Goal: Information Seeking & Learning: Learn about a topic

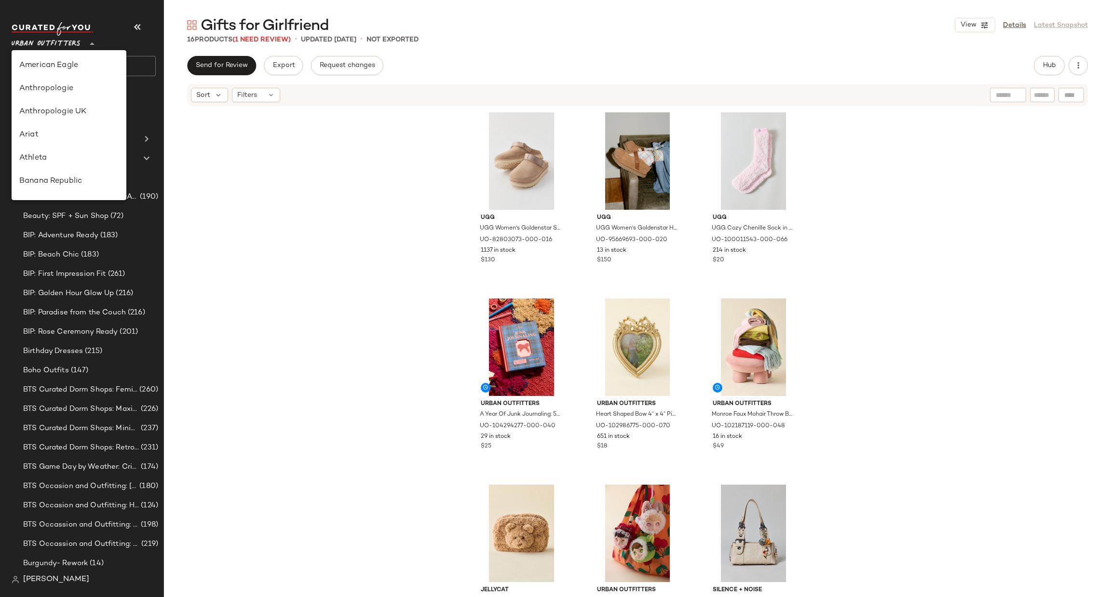
click at [49, 46] on span "Urban Outfitters" at bounding box center [46, 41] width 69 height 17
type input "**"
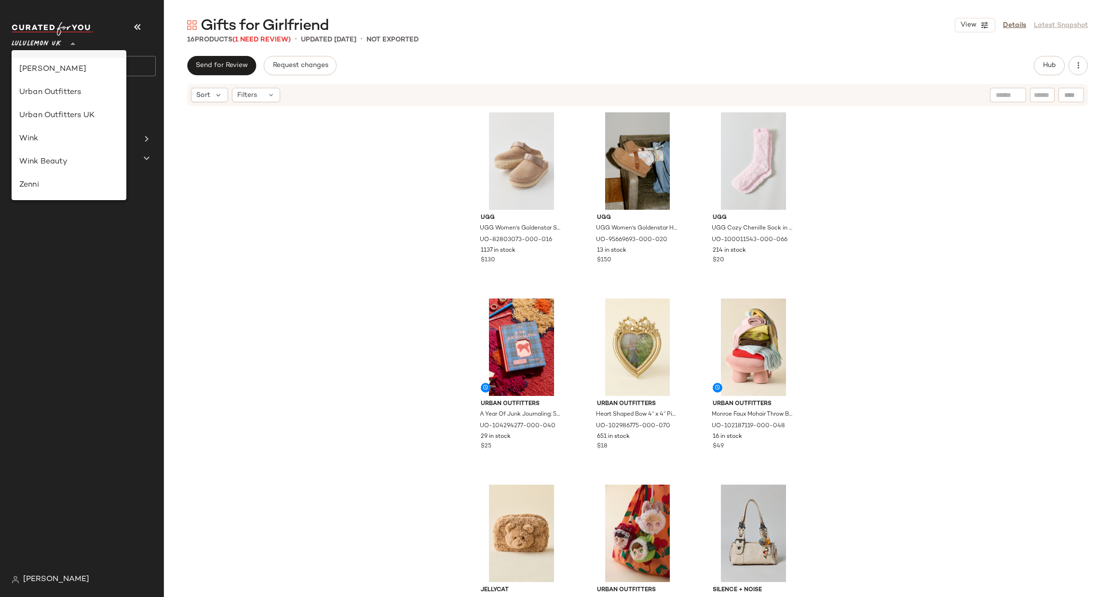
scroll to position [241, 0]
click at [66, 123] on div "Lululemon UK" at bounding box center [68, 126] width 99 height 12
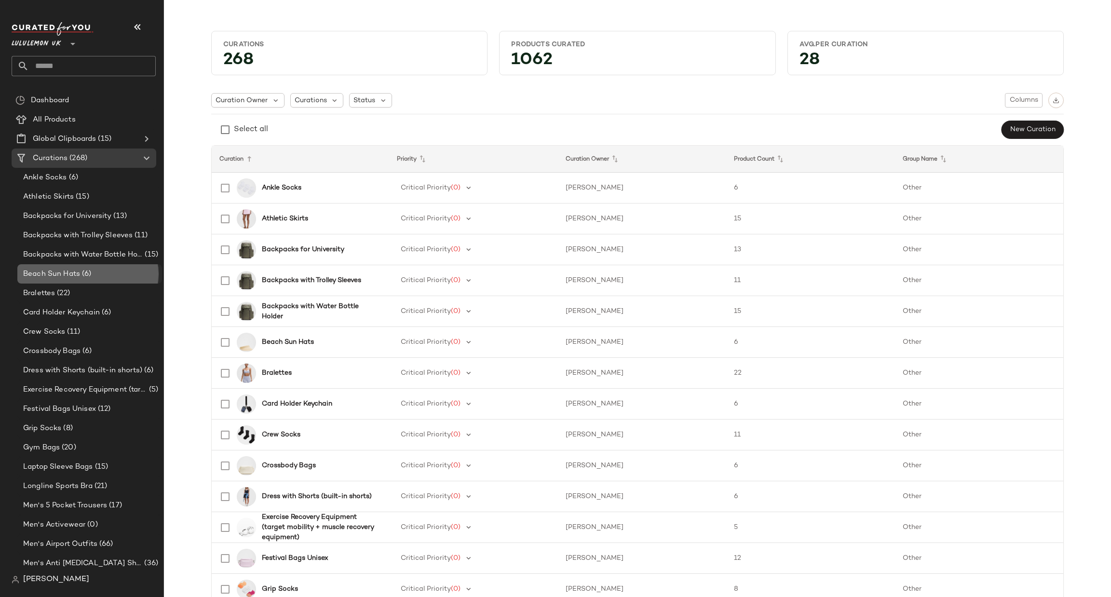
click at [93, 273] on div "Beach Sun Hats (6)" at bounding box center [89, 274] width 138 height 11
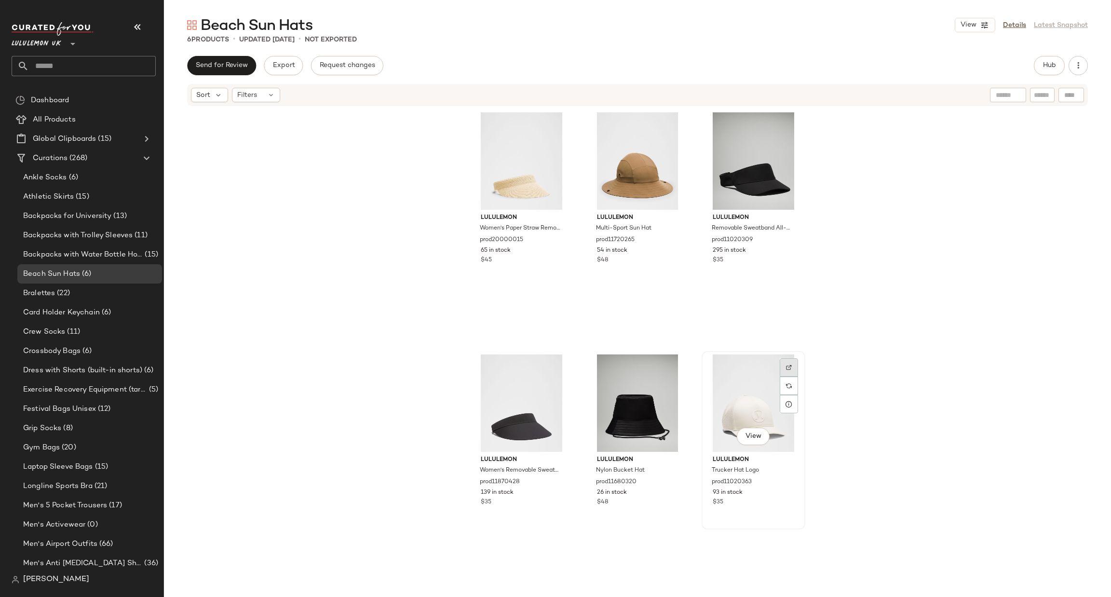
click at [788, 361] on div at bounding box center [788, 367] width 18 height 18
click at [1046, 56] on button "Hub" at bounding box center [1049, 65] width 31 height 19
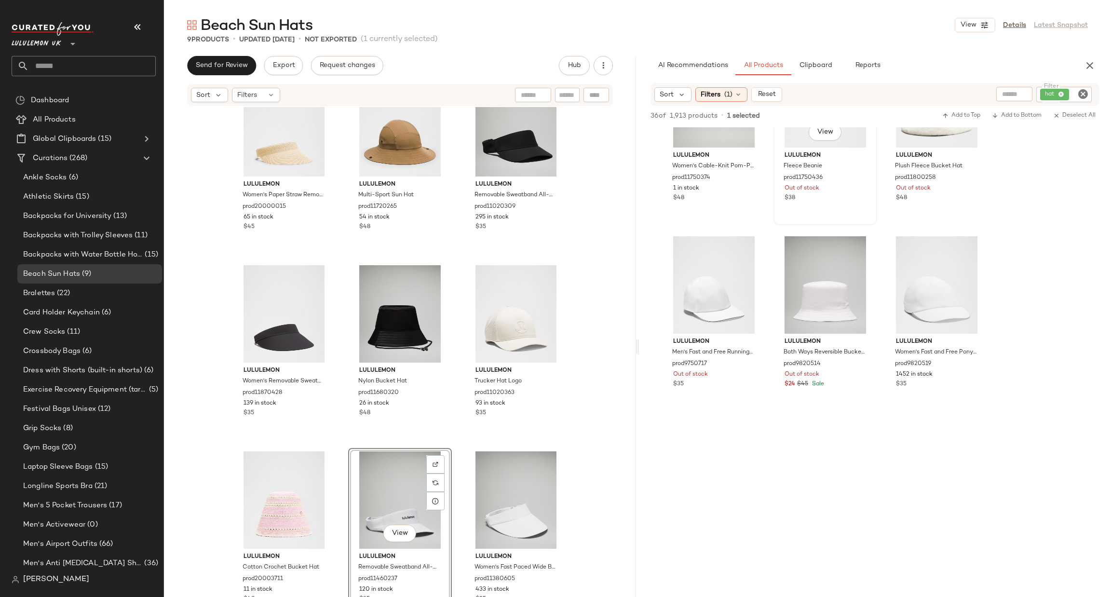
scroll to position [1582, 0]
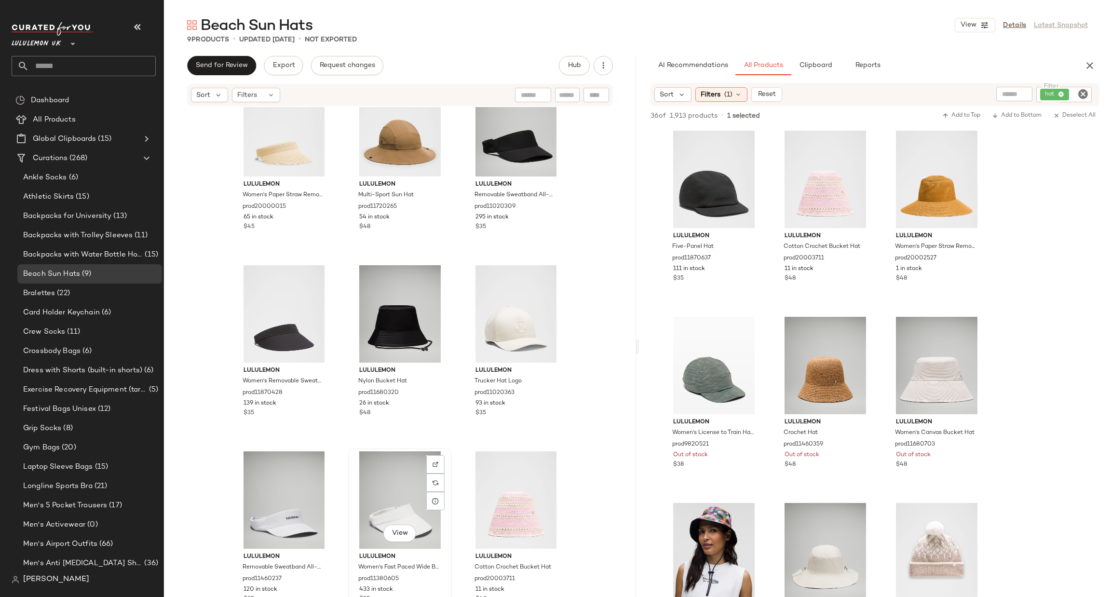
click at [397, 478] on div "View" at bounding box center [399, 499] width 97 height 97
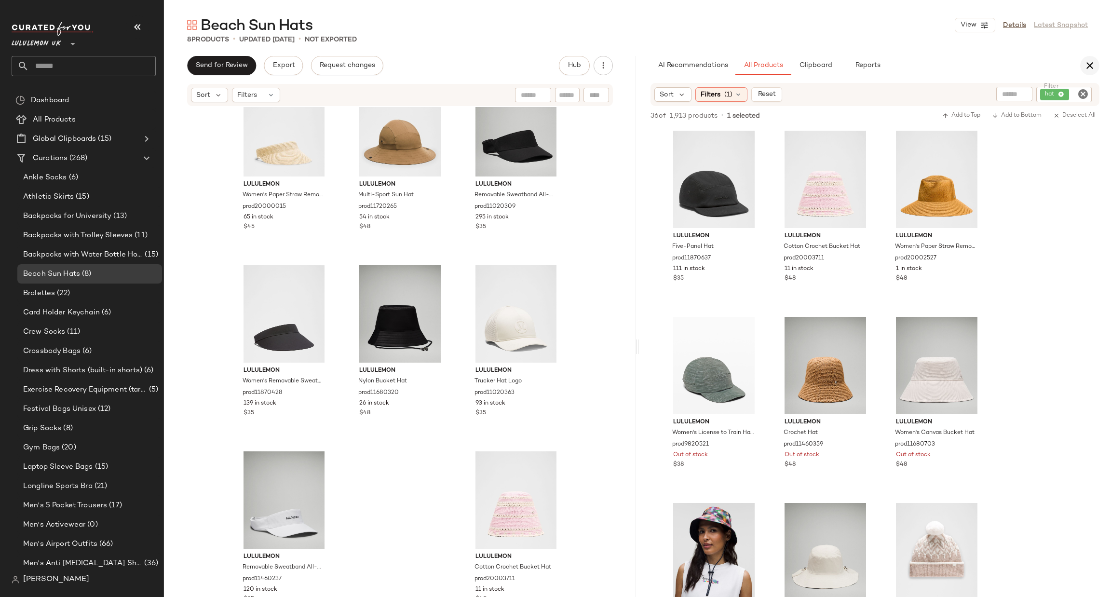
click at [1088, 65] on icon "button" at bounding box center [1090, 66] width 12 height 12
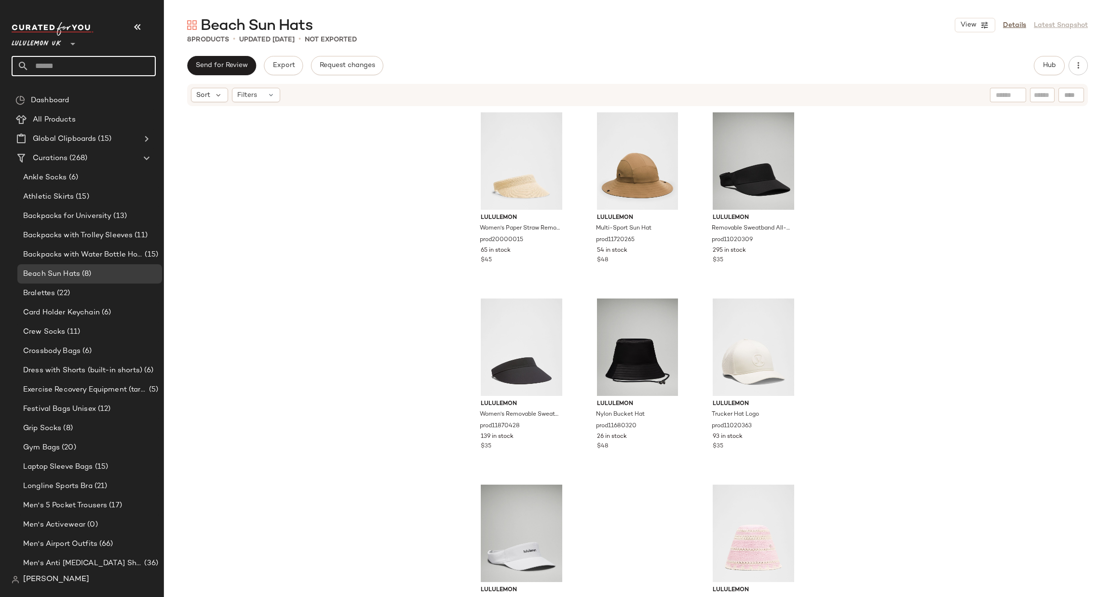
click at [95, 59] on input "text" at bounding box center [92, 66] width 127 height 20
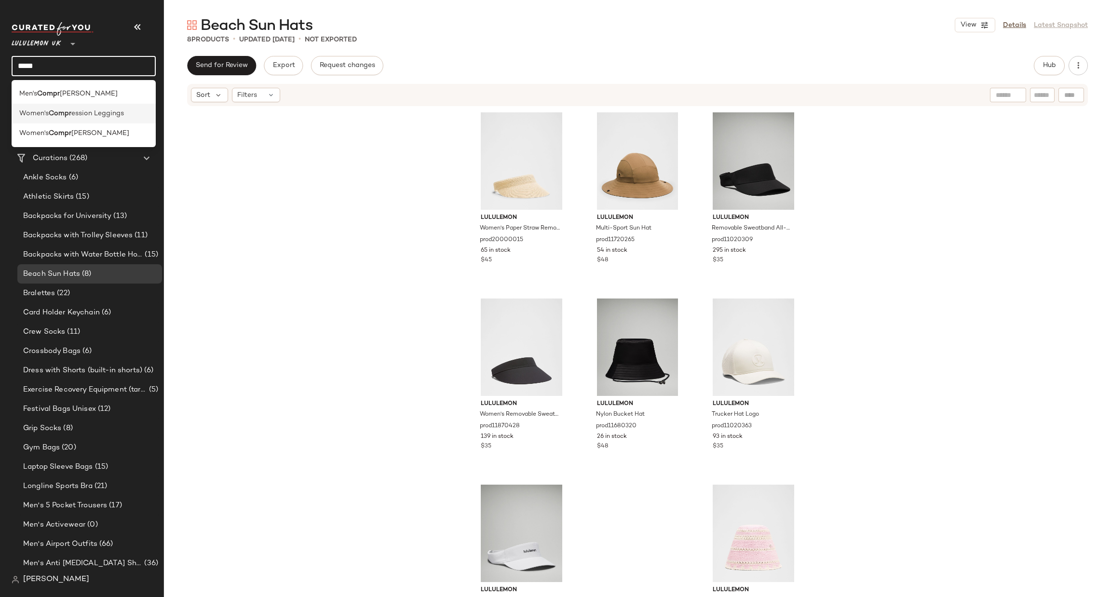
type input "*****"
click at [73, 114] on span "ession Leggings" at bounding box center [97, 113] width 53 height 10
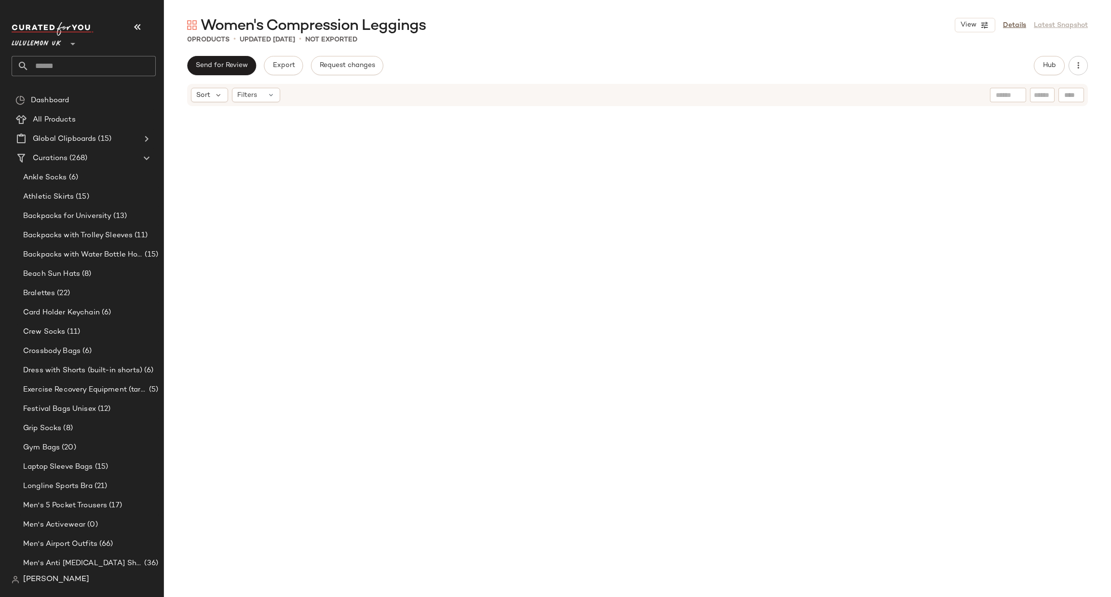
click at [86, 70] on input "text" at bounding box center [92, 66] width 127 height 20
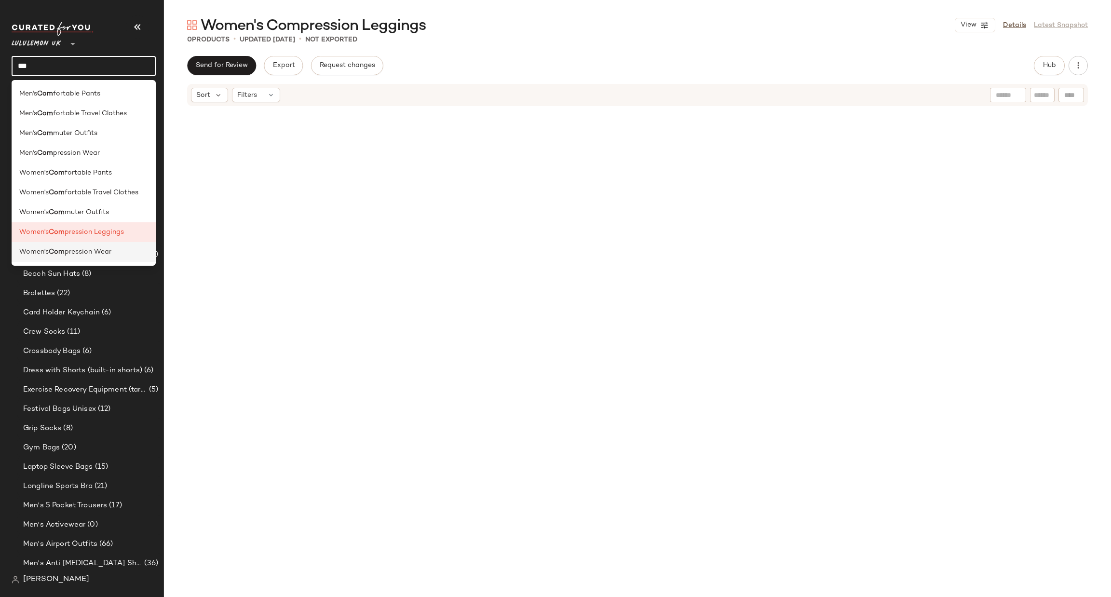
type input "***"
click at [98, 253] on span "pression Wear" at bounding box center [88, 252] width 47 height 10
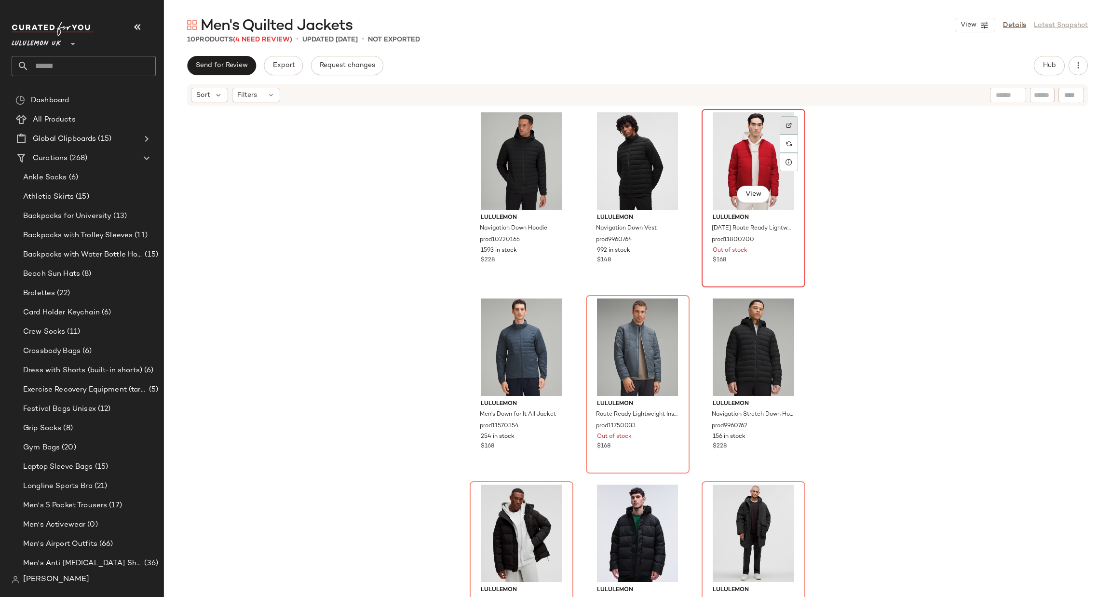
click at [792, 118] on div at bounding box center [788, 125] width 18 height 18
click at [753, 163] on div "View" at bounding box center [753, 160] width 97 height 97
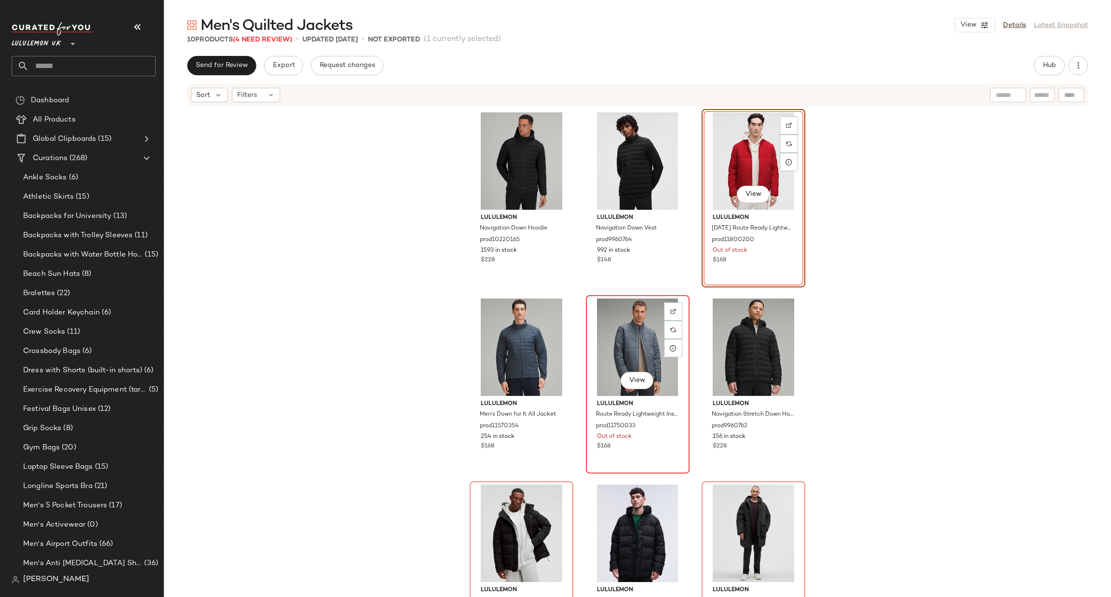
click at [635, 365] on div "View" at bounding box center [637, 346] width 97 height 97
click at [519, 515] on div "View" at bounding box center [521, 532] width 97 height 97
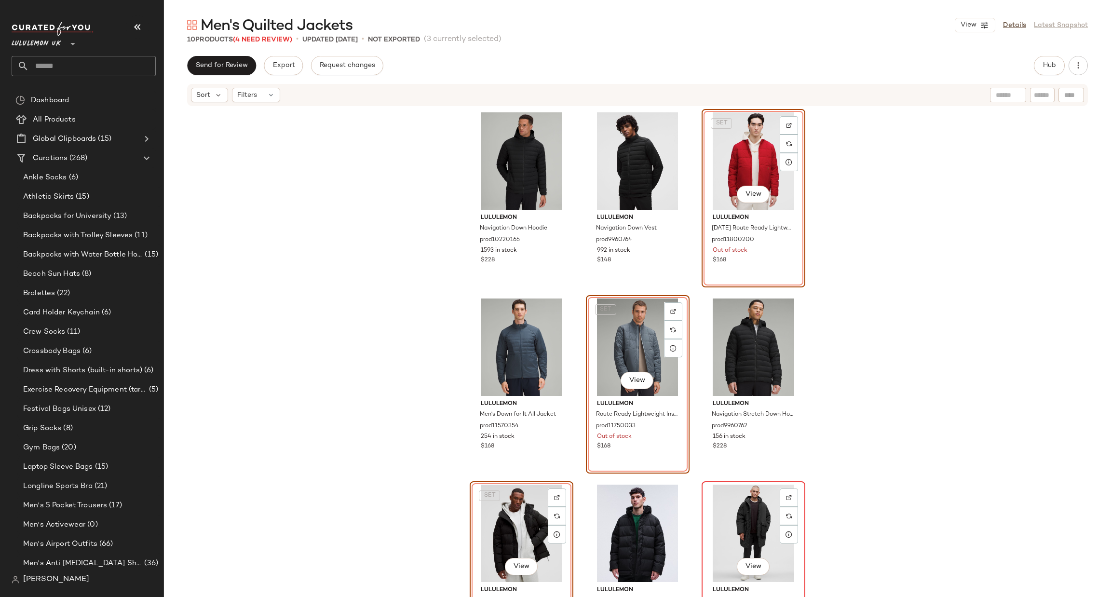
click at [752, 504] on div "View" at bounding box center [753, 532] width 97 height 97
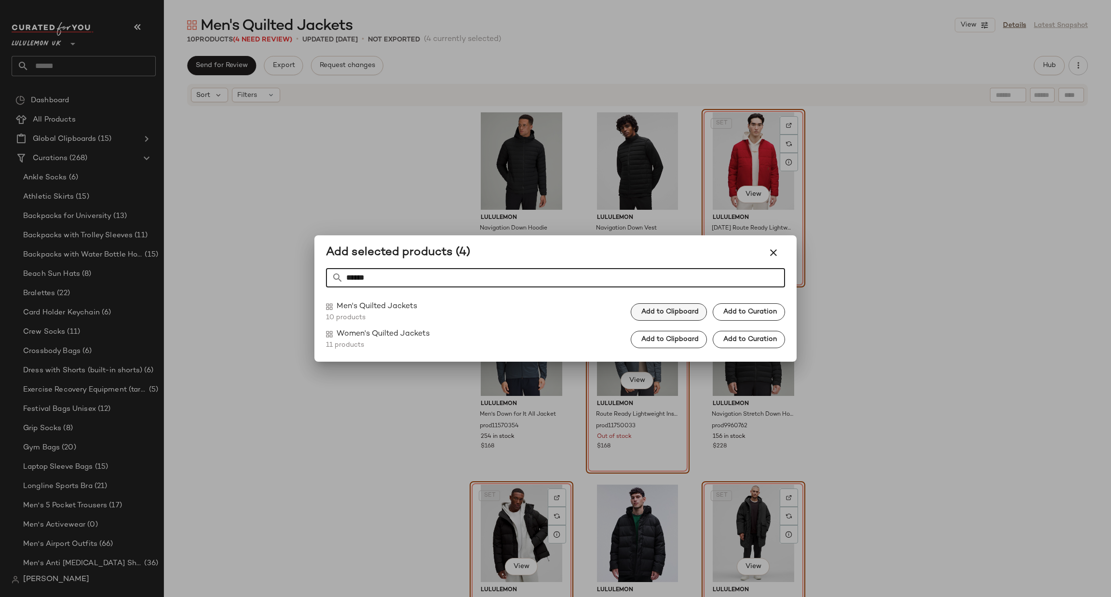
type input "******"
click at [696, 312] on span "Add to Clipboard" at bounding box center [670, 312] width 58 height 8
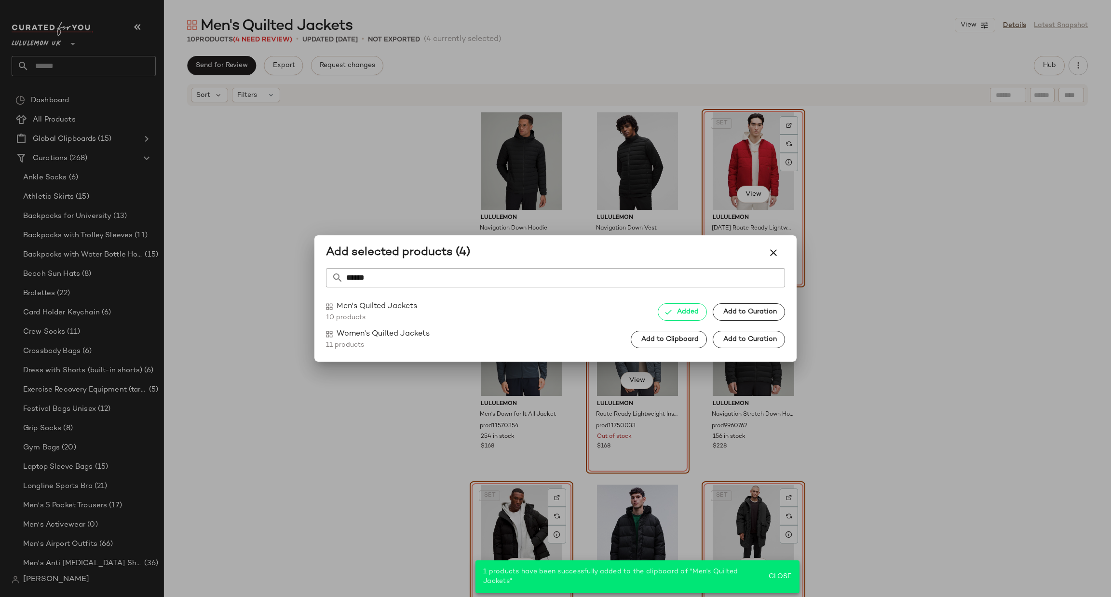
click at [889, 299] on div at bounding box center [555, 298] width 1111 height 597
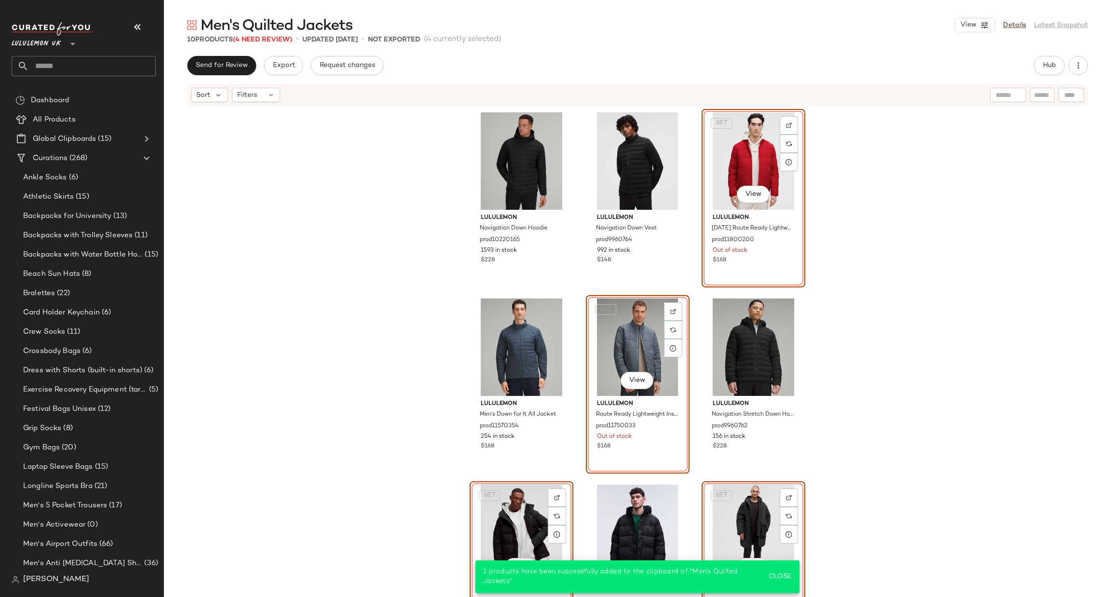
click at [645, 330] on div "SET View" at bounding box center [637, 346] width 97 height 97
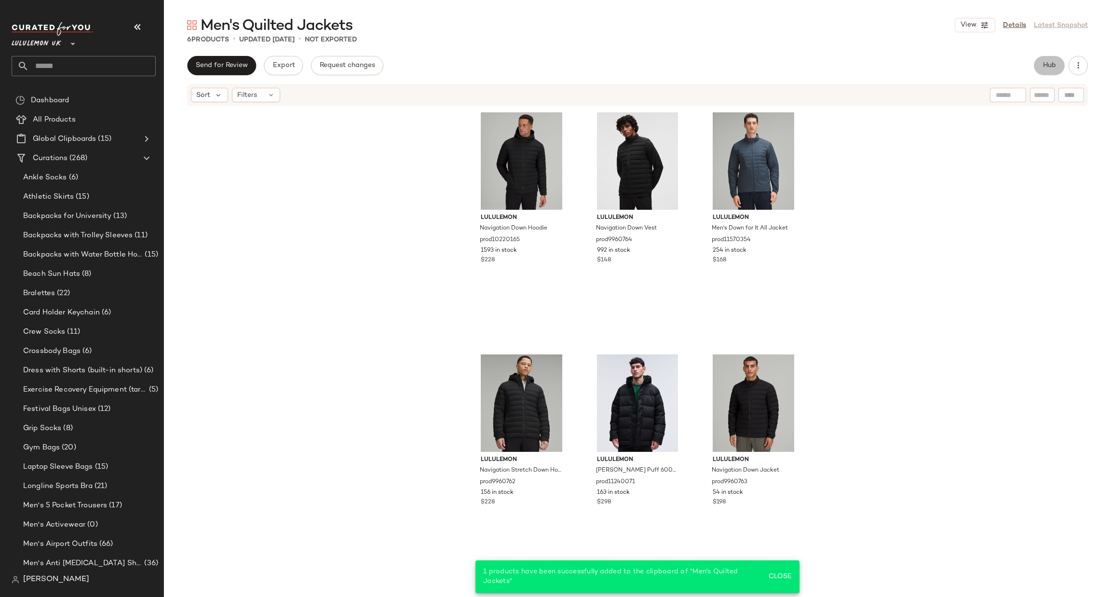
click at [1048, 69] on span "Hub" at bounding box center [1048, 66] width 13 height 8
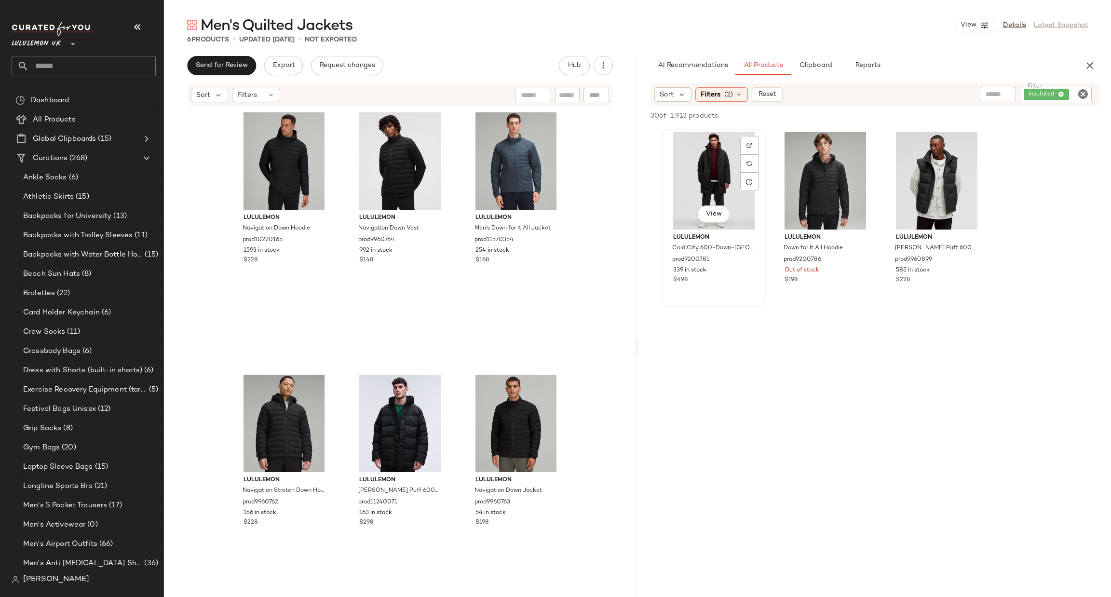
scroll to position [1157, 0]
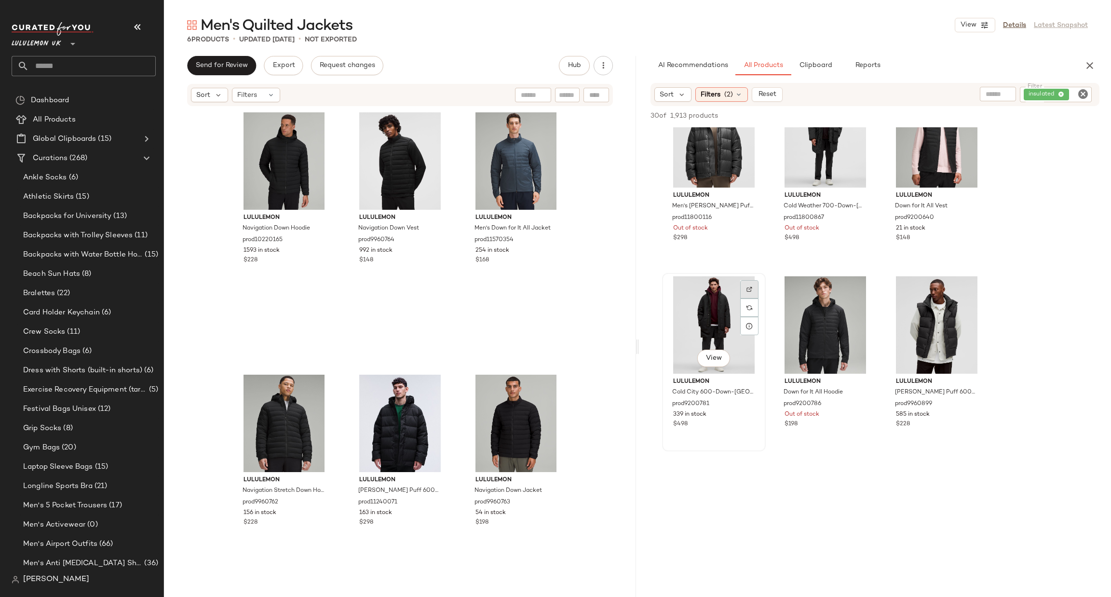
click at [750, 290] on img at bounding box center [749, 289] width 6 height 6
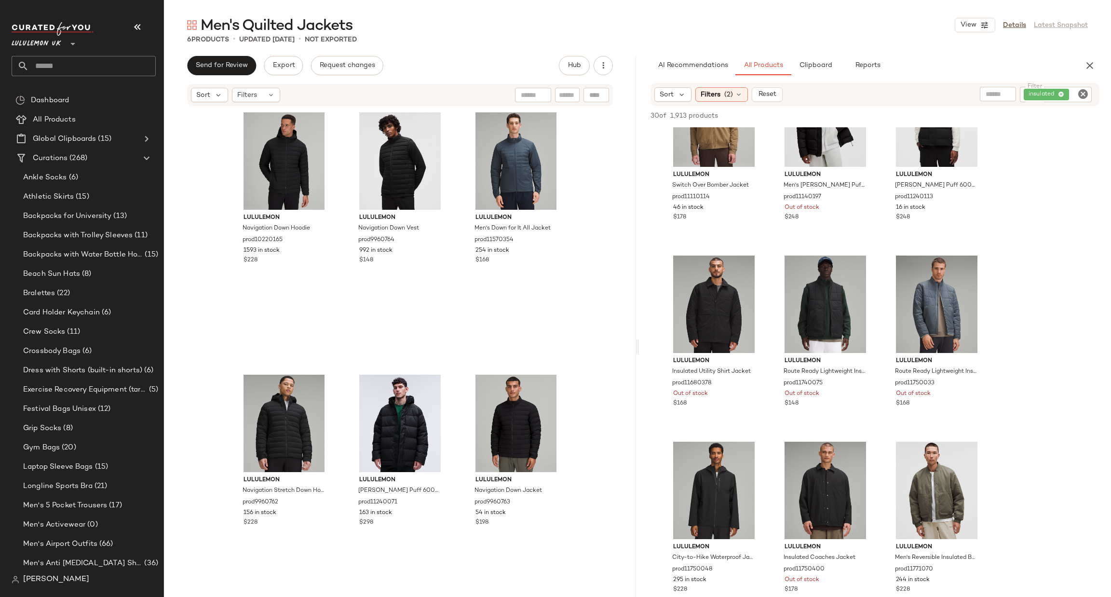
scroll to position [0, 0]
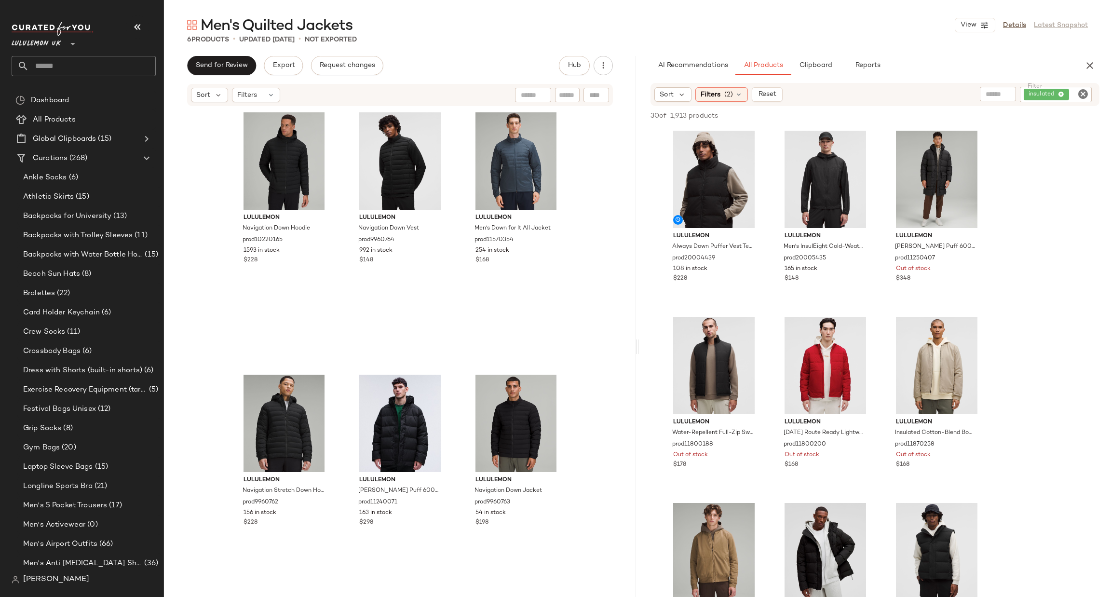
click at [1081, 91] on icon "Clear Filter" at bounding box center [1083, 94] width 12 height 12
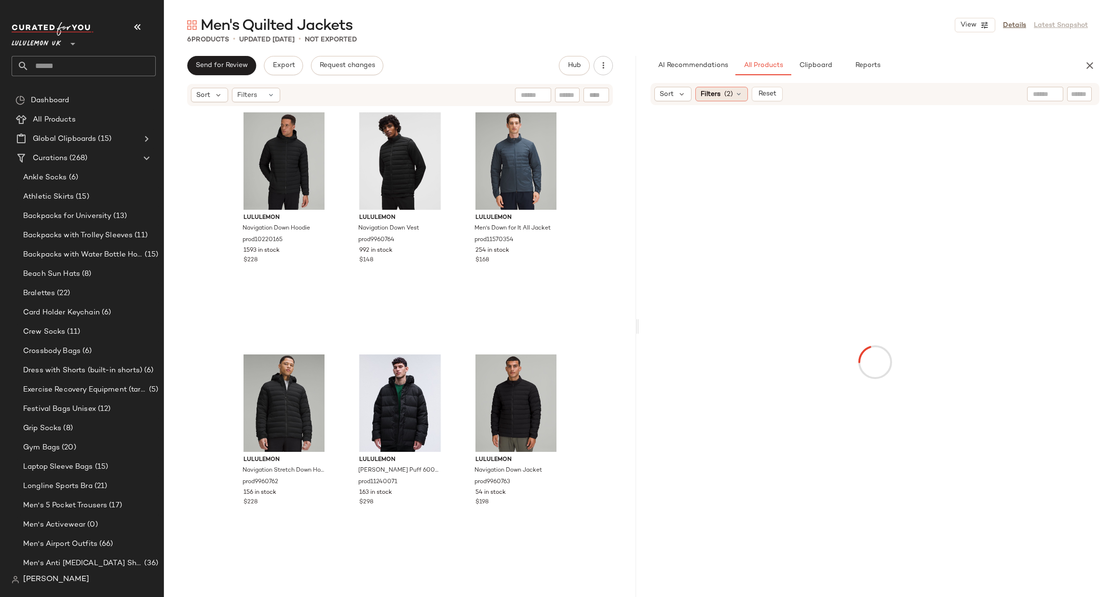
click at [710, 98] on span "Filters" at bounding box center [710, 94] width 20 height 10
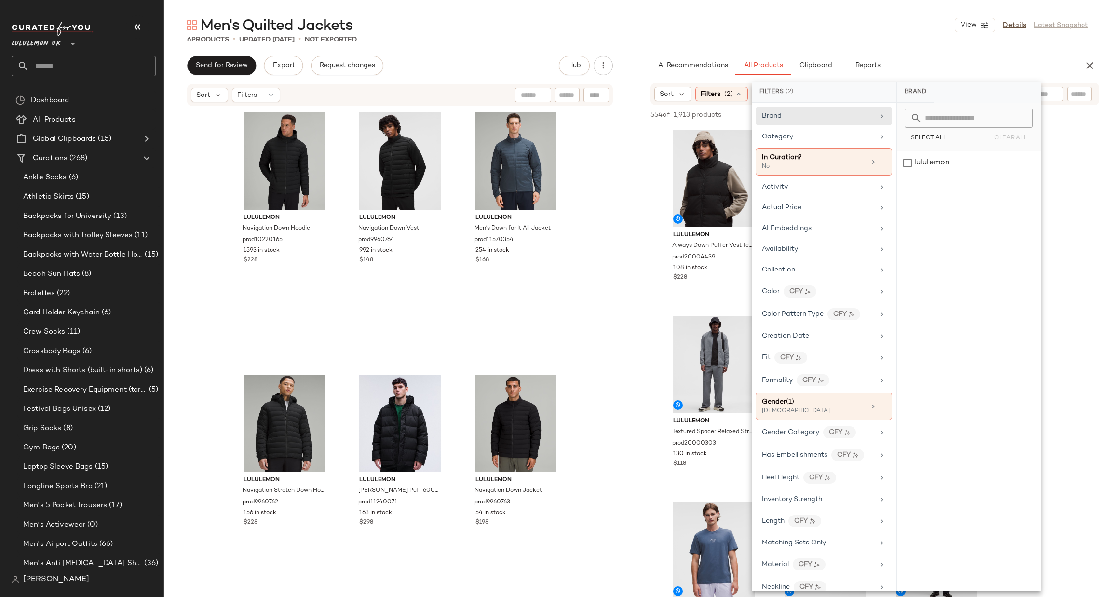
click at [635, 217] on div at bounding box center [636, 346] width 3 height 581
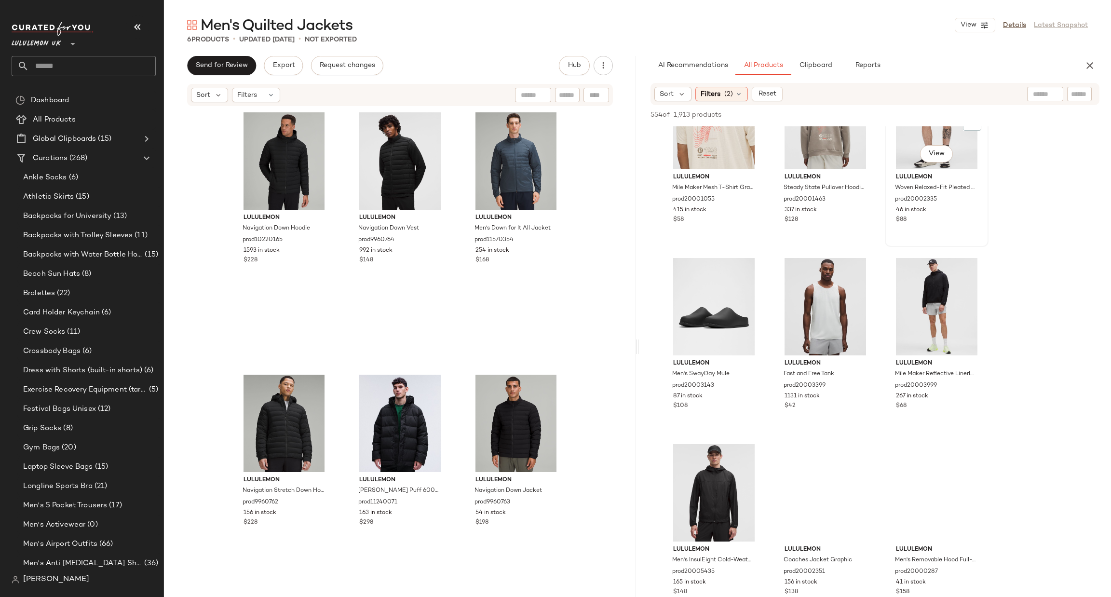
scroll to position [2747, 0]
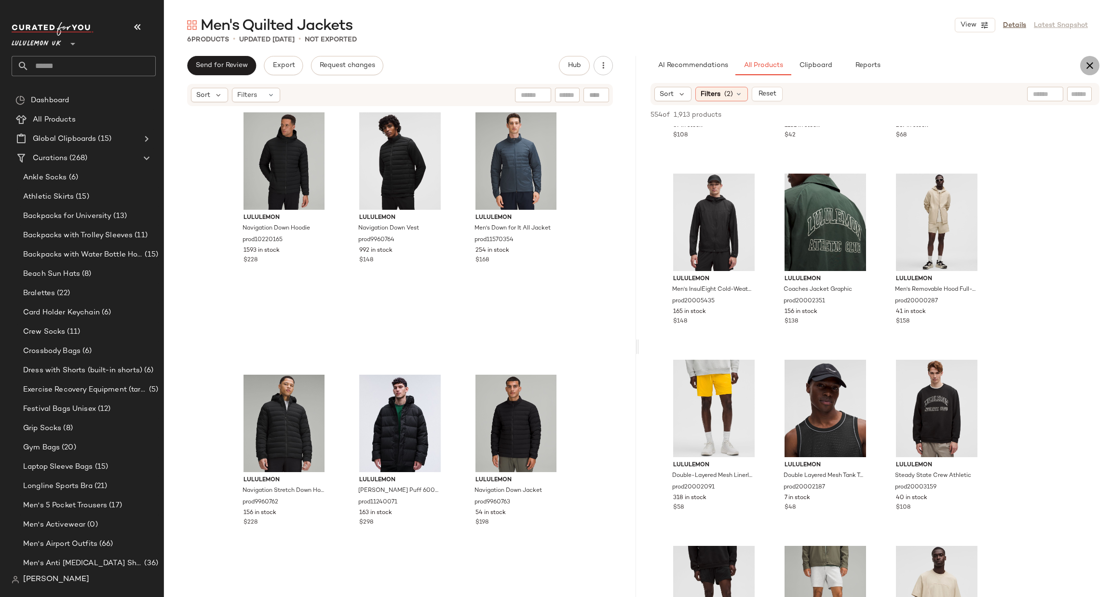
click at [1086, 63] on icon "button" at bounding box center [1090, 66] width 12 height 12
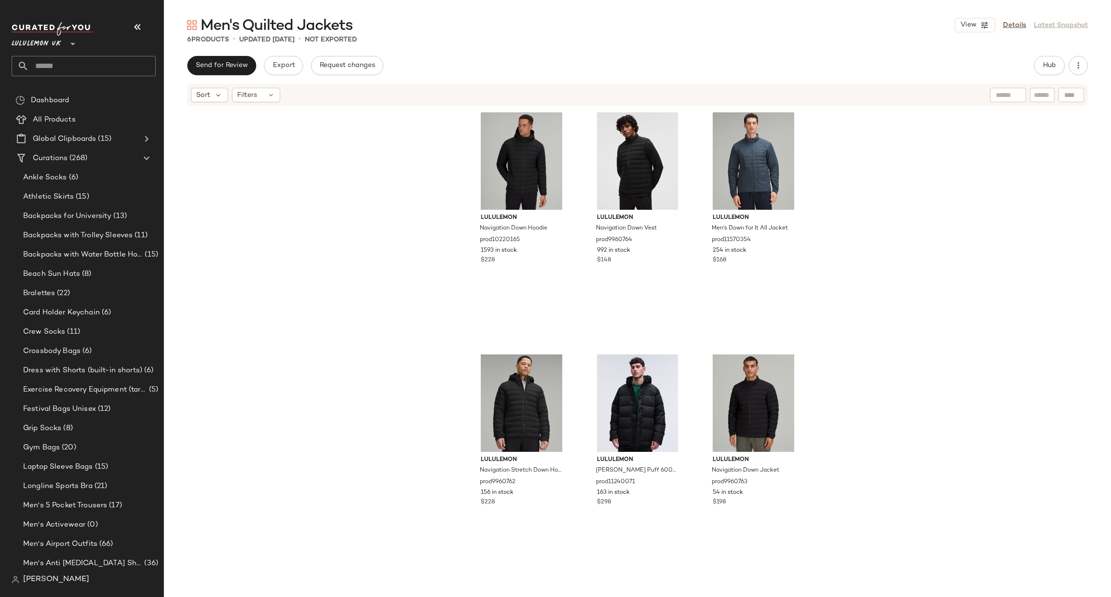
click at [100, 70] on input "text" at bounding box center [92, 66] width 127 height 20
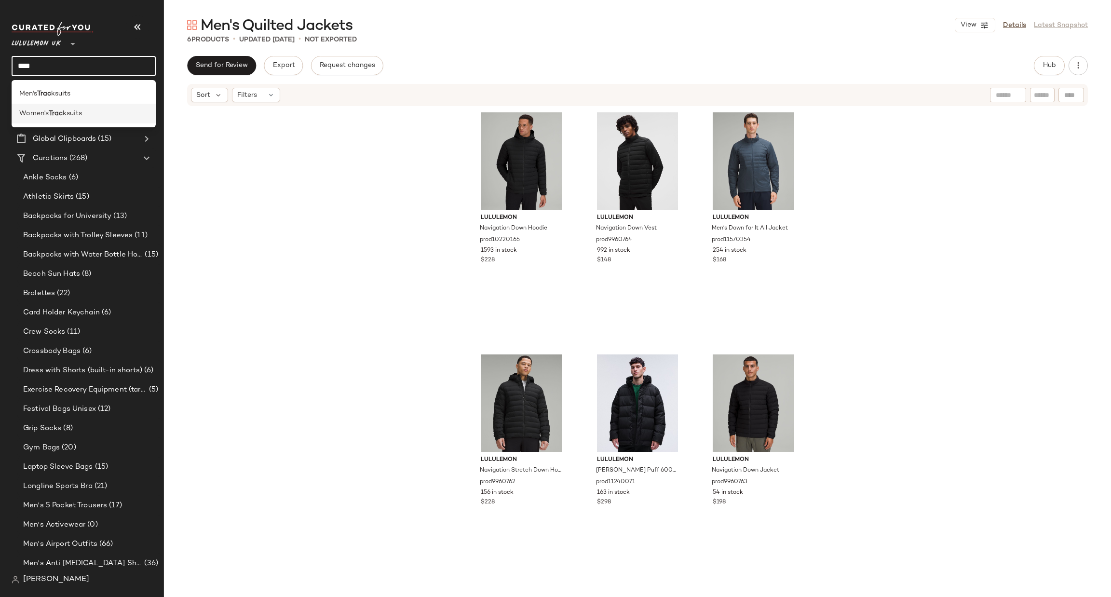
type input "****"
click at [95, 113] on div "Women's Trac ksuits" at bounding box center [83, 113] width 129 height 10
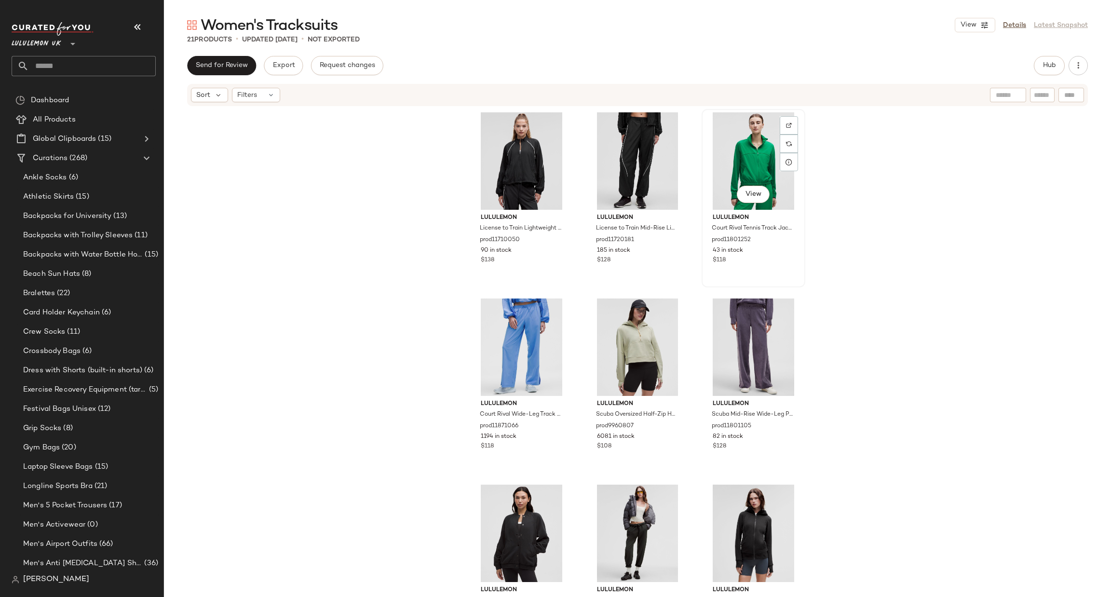
click at [737, 171] on div "View" at bounding box center [753, 160] width 97 height 97
click at [634, 510] on div "View" at bounding box center [637, 532] width 97 height 97
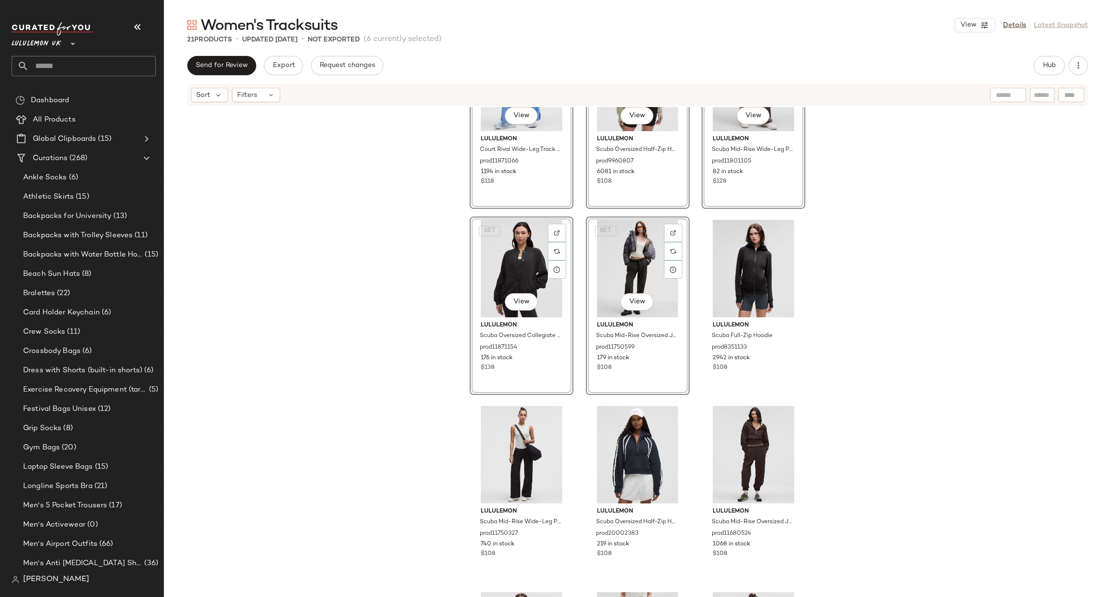
scroll to position [296, 0]
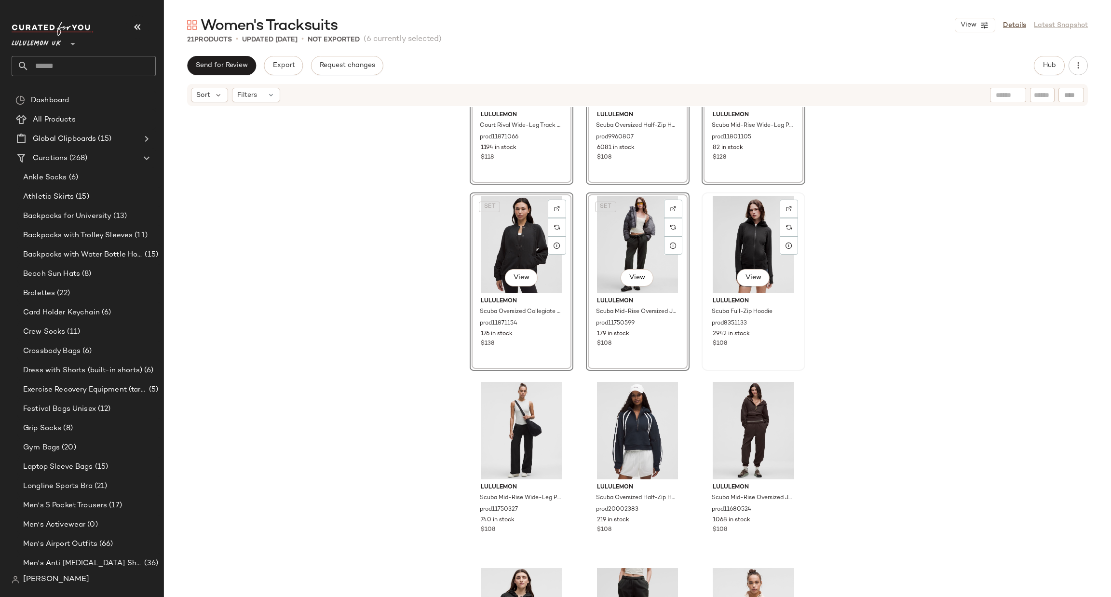
click at [741, 232] on div "View" at bounding box center [753, 244] width 97 height 97
click at [505, 428] on div "View" at bounding box center [521, 430] width 97 height 97
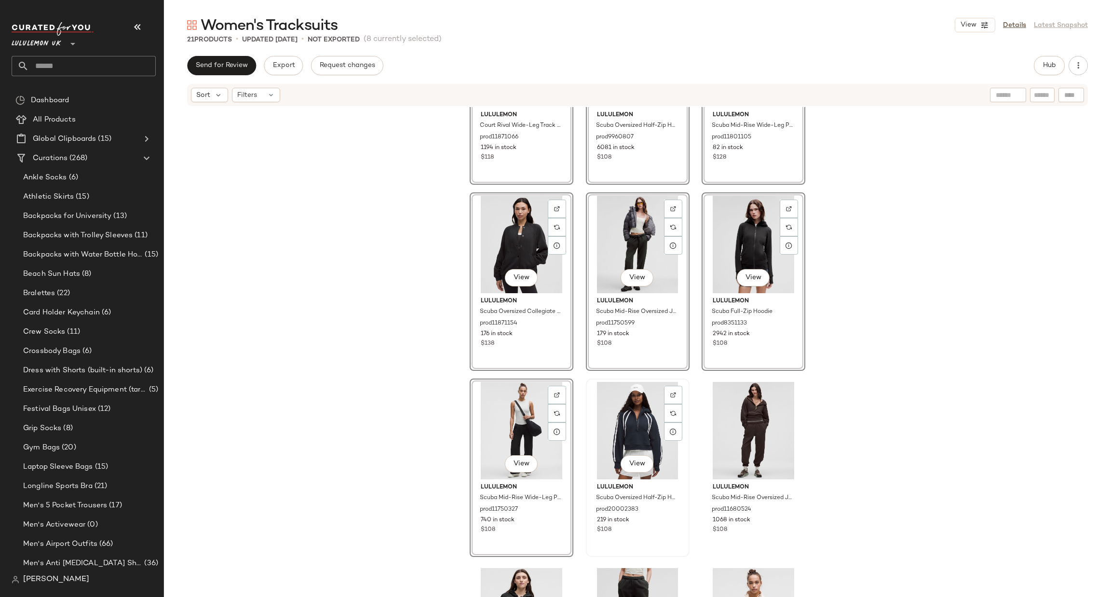
click at [634, 422] on div "View" at bounding box center [637, 430] width 97 height 97
click at [752, 427] on div "View" at bounding box center [753, 430] width 97 height 97
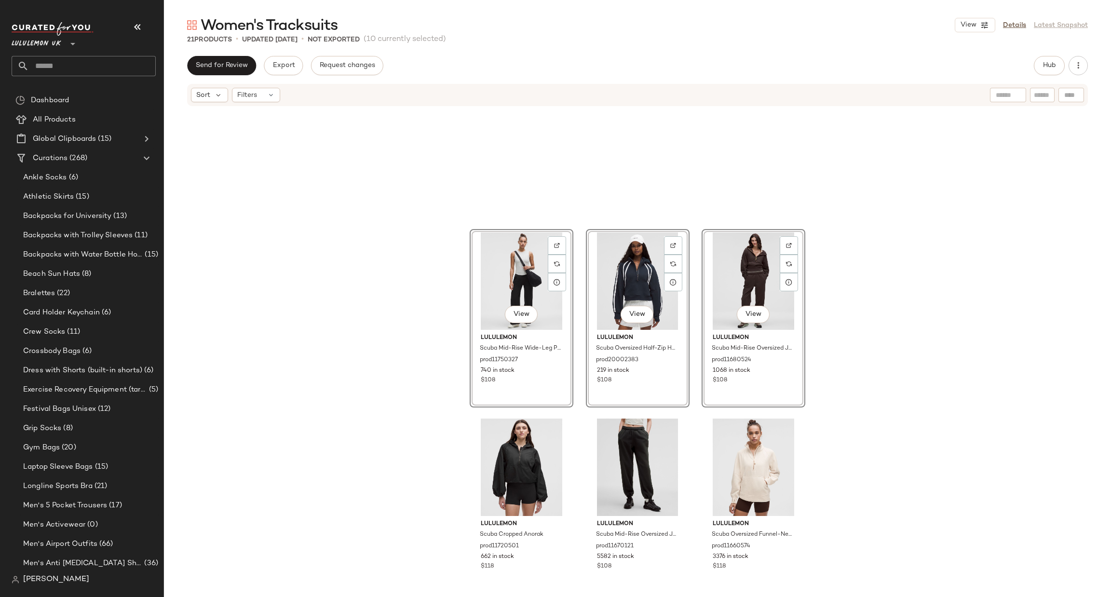
scroll to position [586, 0]
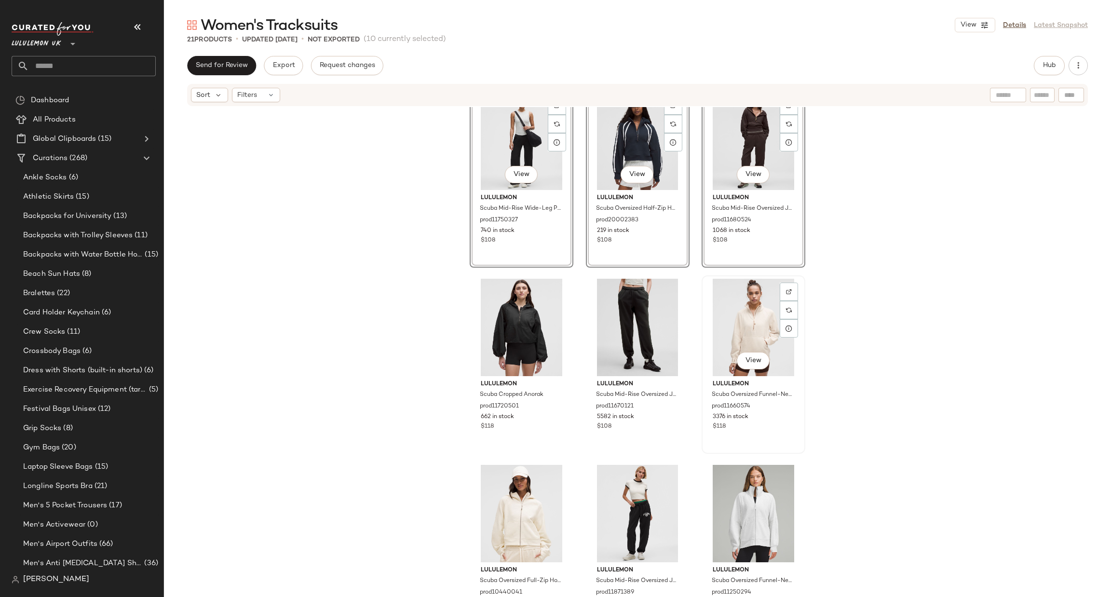
click at [752, 322] on div "View" at bounding box center [753, 327] width 97 height 97
click at [523, 507] on div "View" at bounding box center [521, 513] width 97 height 97
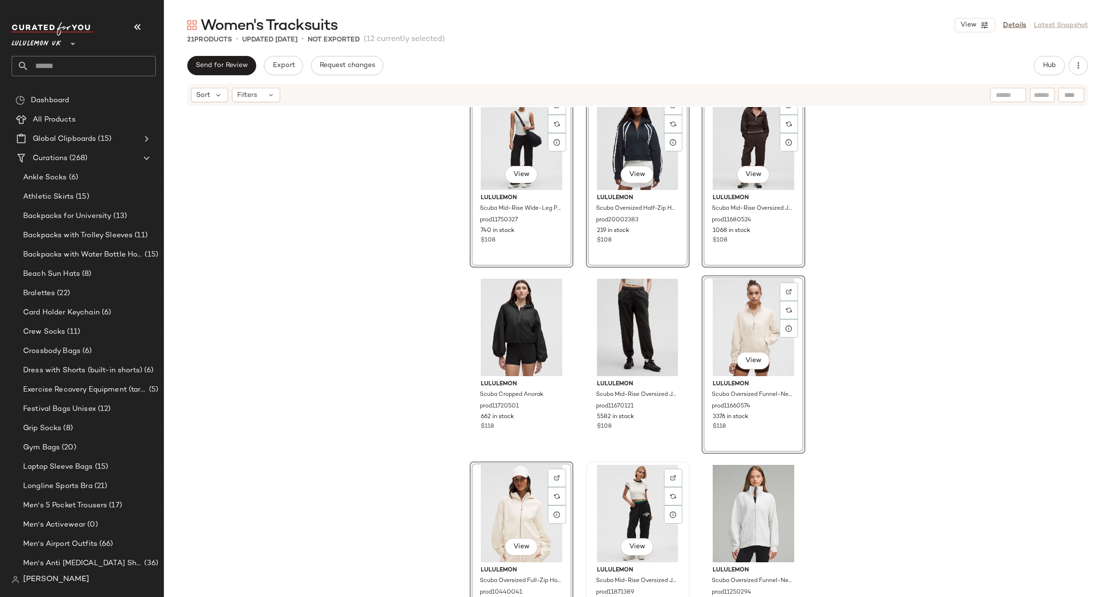
click at [614, 493] on div "View" at bounding box center [637, 513] width 97 height 97
click at [736, 504] on div "View" at bounding box center [753, 513] width 97 height 97
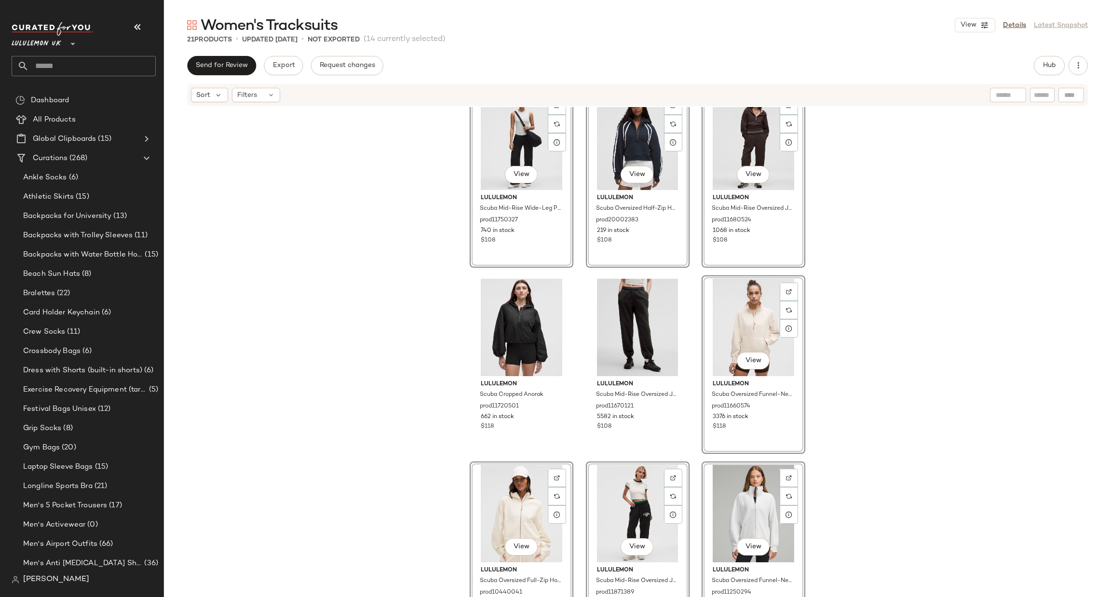
scroll to position [785, 0]
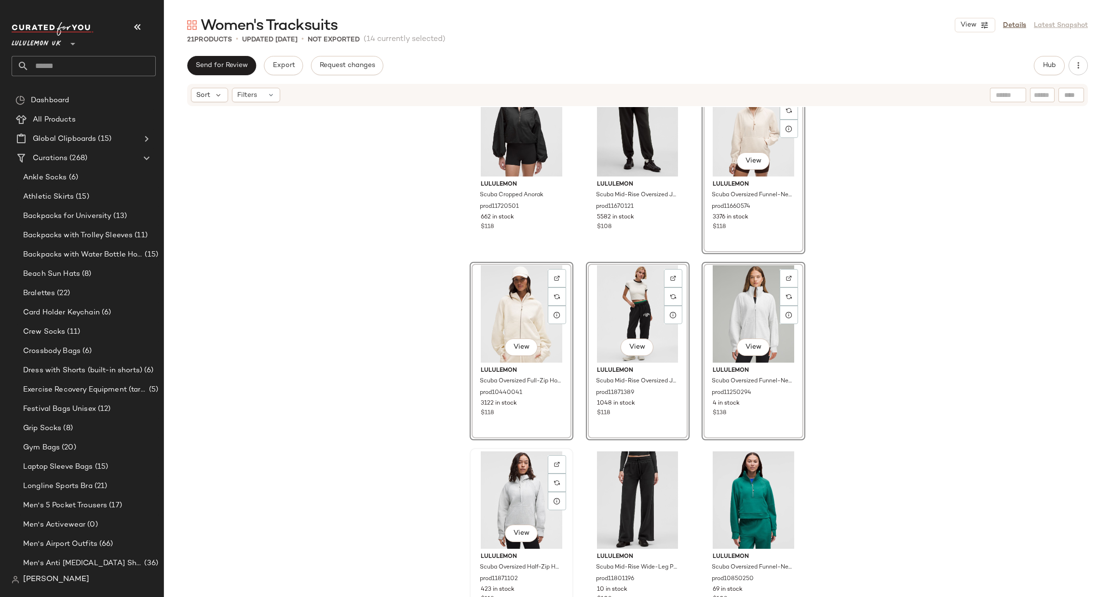
click at [510, 481] on div "View" at bounding box center [521, 499] width 97 height 97
click at [615, 472] on div "View" at bounding box center [637, 499] width 97 height 97
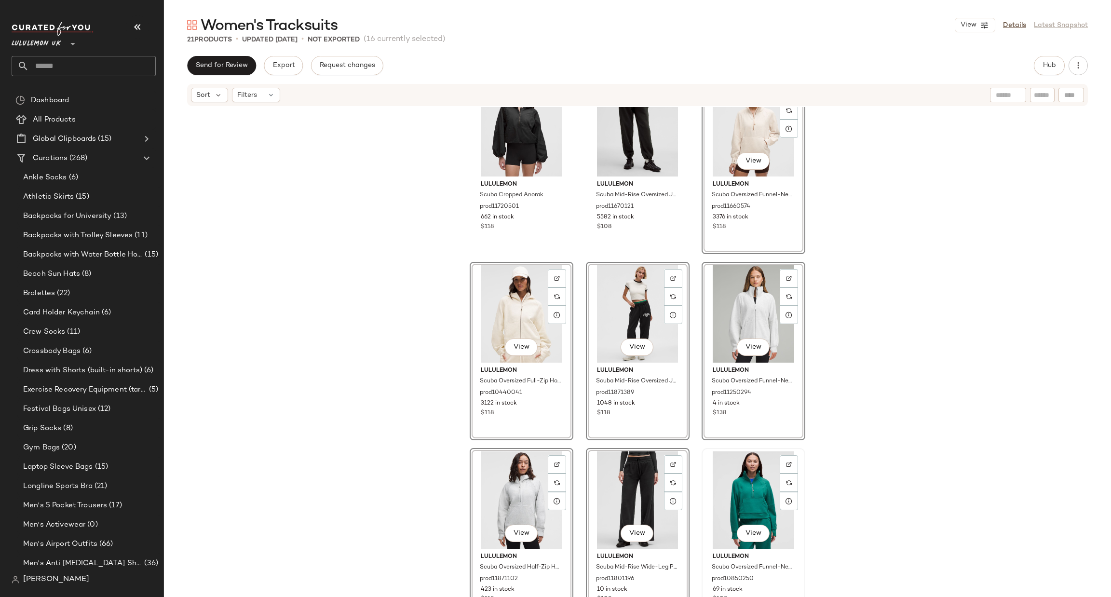
click at [744, 483] on div "View" at bounding box center [753, 499] width 97 height 97
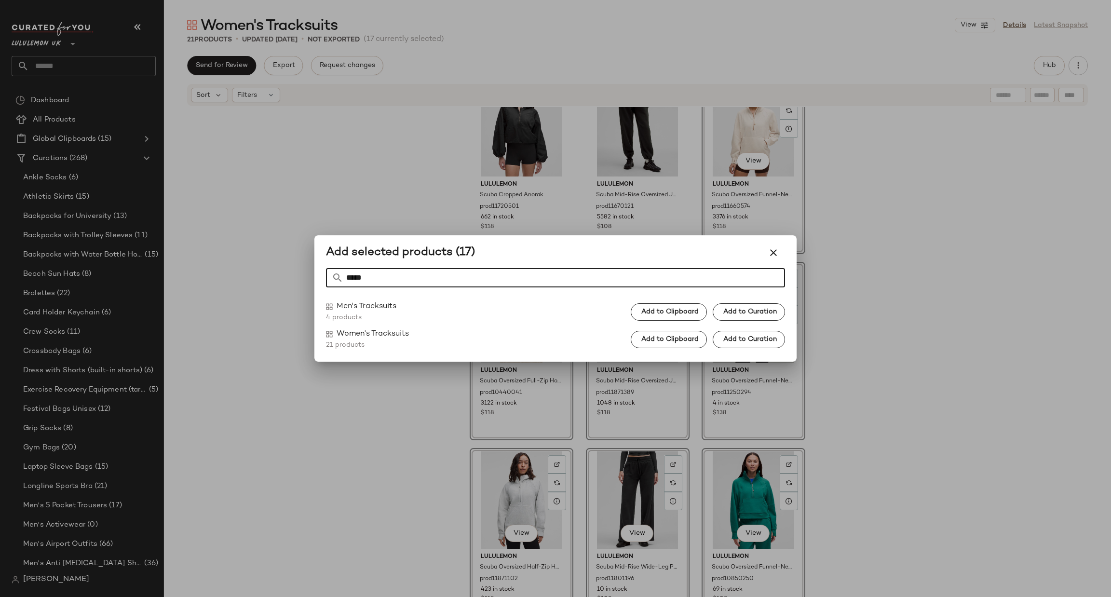
type input "*****"
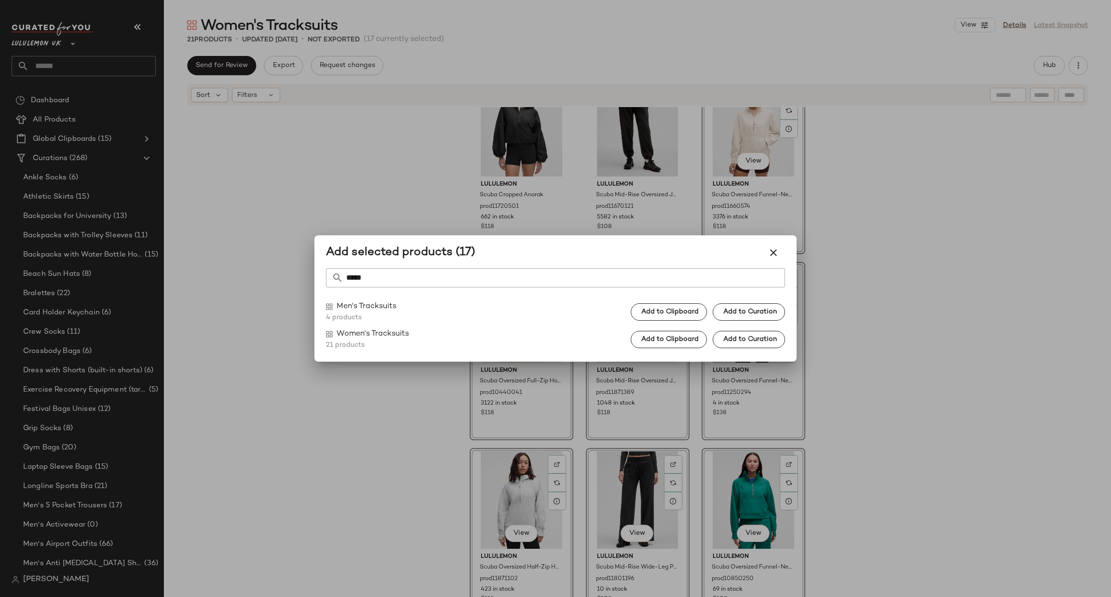
click at [675, 348] on div "Add to Clipboard Add to Curation" at bounding box center [708, 339] width 155 height 17
click at [678, 341] on span "Add to Clipboard" at bounding box center [670, 340] width 58 height 8
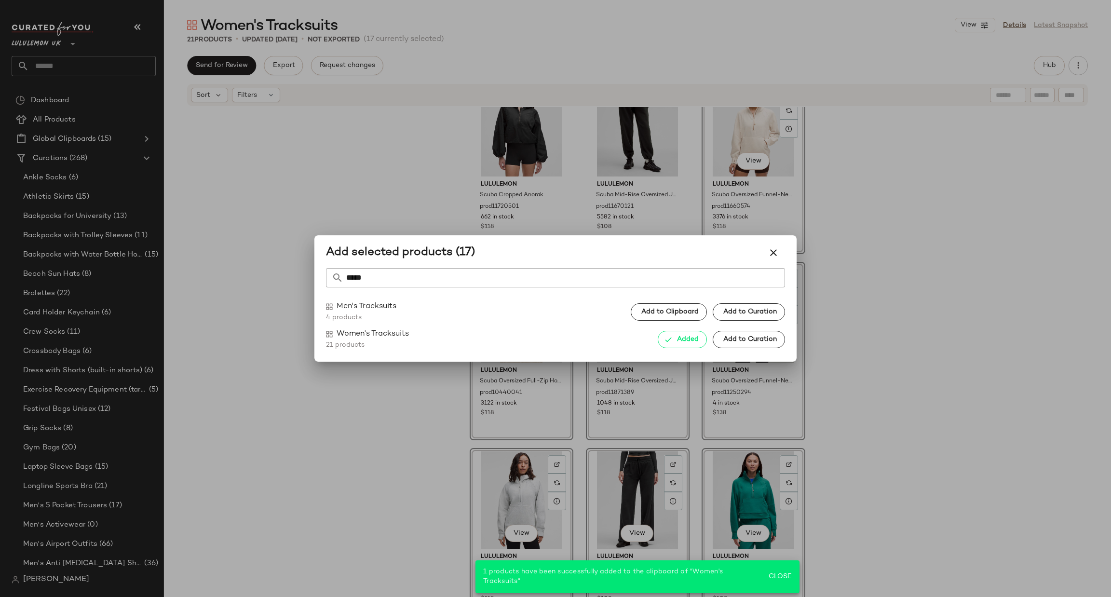
click at [711, 401] on div at bounding box center [555, 298] width 1111 height 597
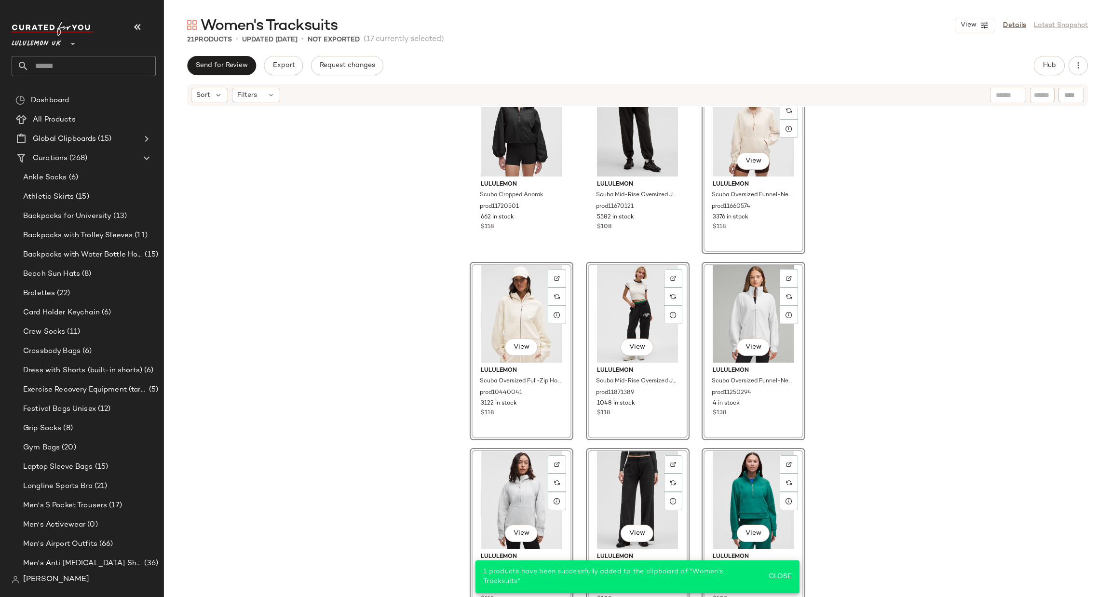
click at [716, 310] on div "View" at bounding box center [753, 313] width 97 height 97
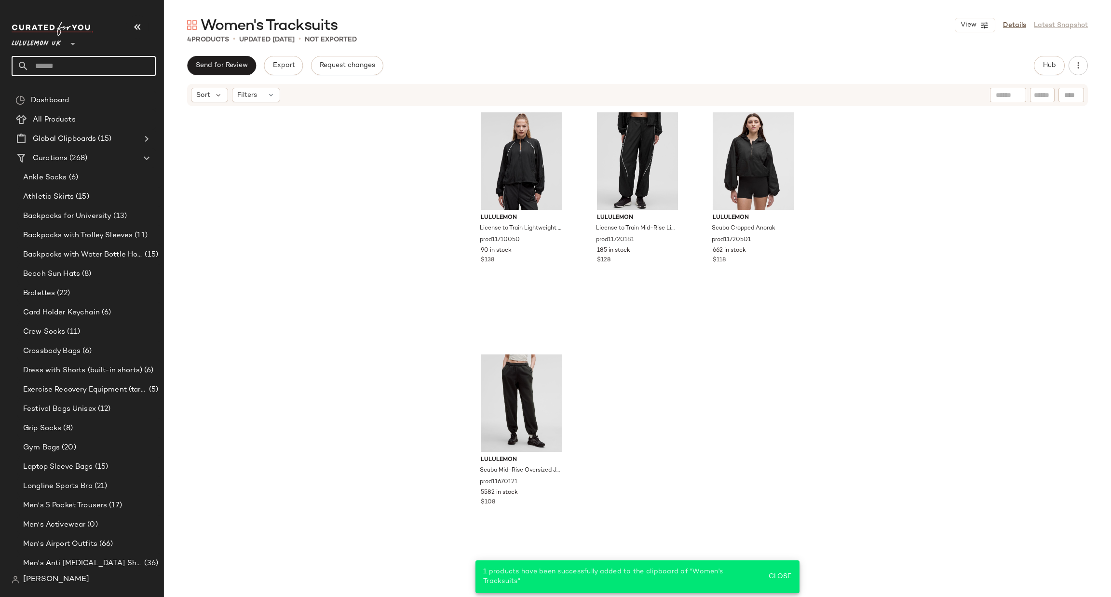
click at [111, 64] on input "text" at bounding box center [92, 66] width 127 height 20
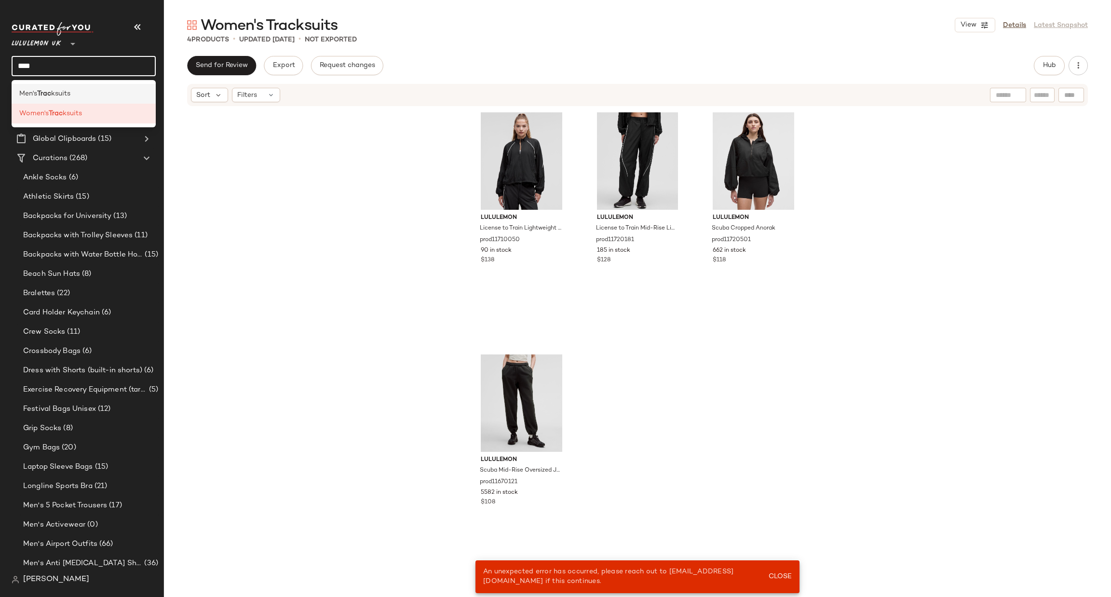
type input "****"
click at [123, 99] on div "Men's Trac ksuits" at bounding box center [84, 94] width 144 height 20
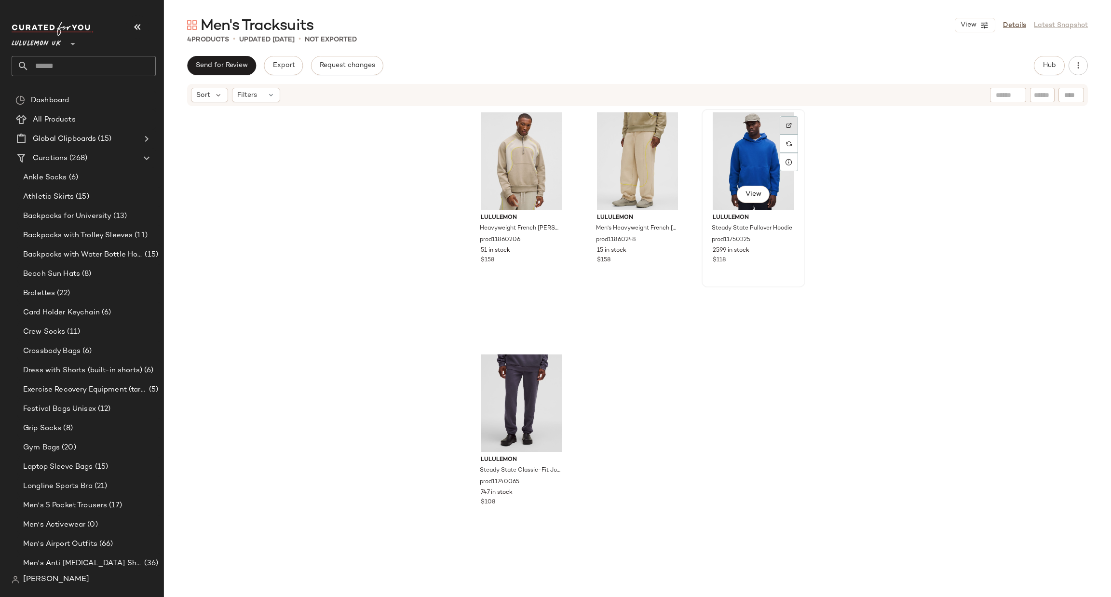
click at [786, 122] on img at bounding box center [789, 125] width 6 height 6
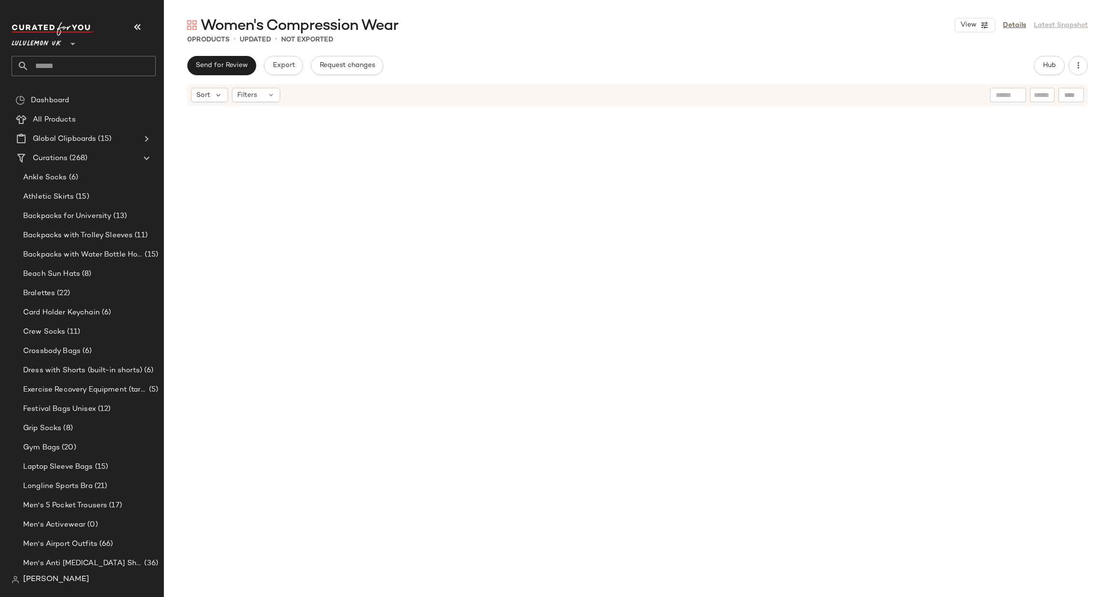
click at [56, 41] on span "Lululemon UK" at bounding box center [37, 41] width 50 height 17
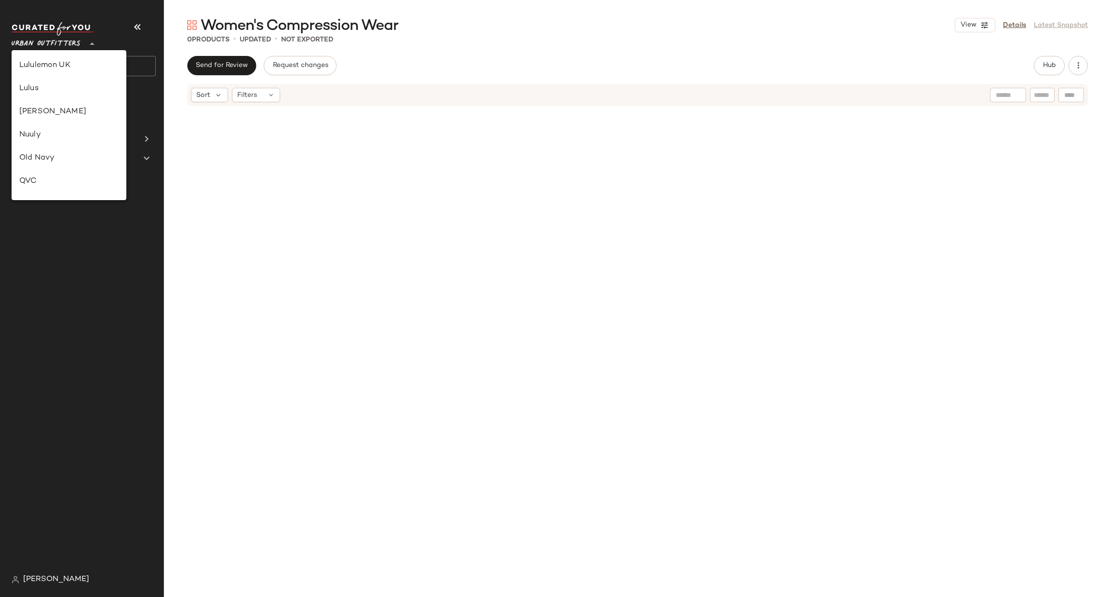
scroll to position [496, 0]
click at [94, 123] on div "Urban Outfitters" at bounding box center [68, 126] width 99 height 12
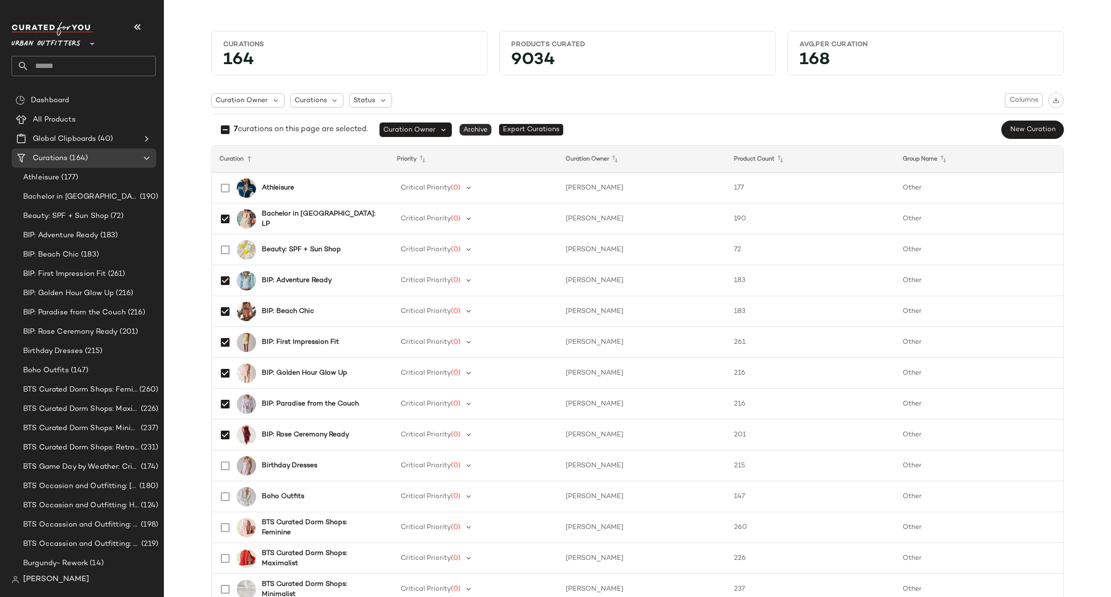
click at [479, 126] on span "Archive" at bounding box center [475, 130] width 32 height 12
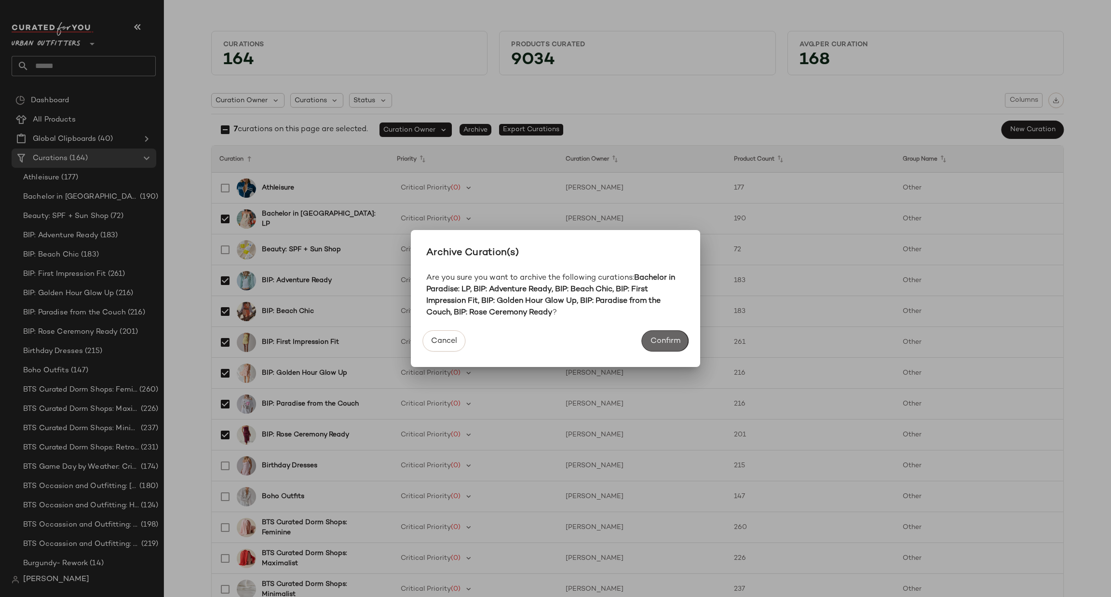
click at [673, 344] on span "Confirm" at bounding box center [665, 340] width 30 height 9
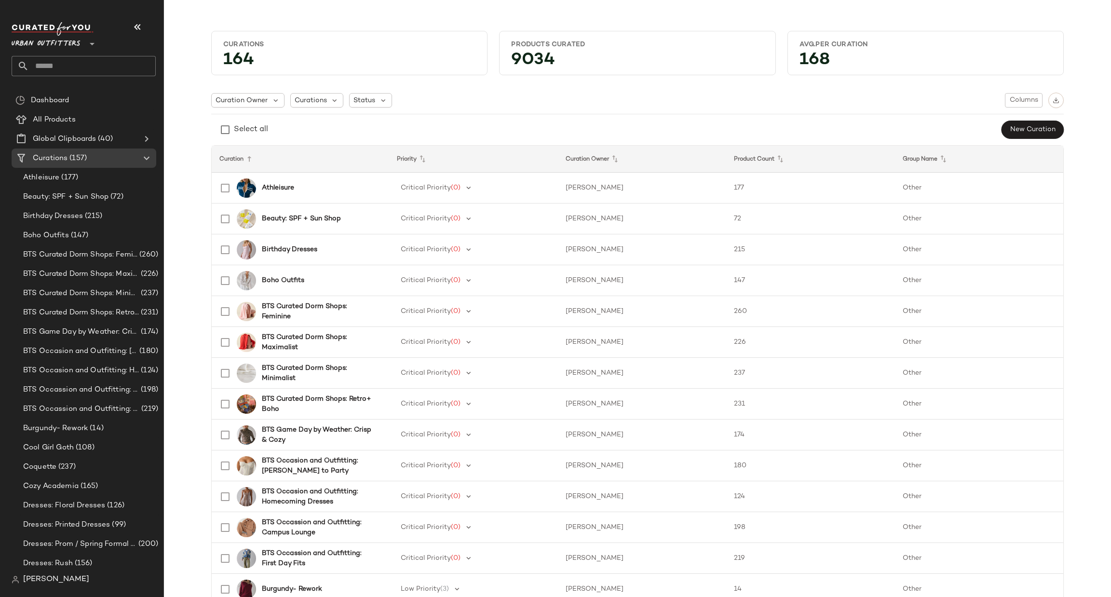
click at [91, 43] on icon at bounding box center [92, 44] width 12 height 12
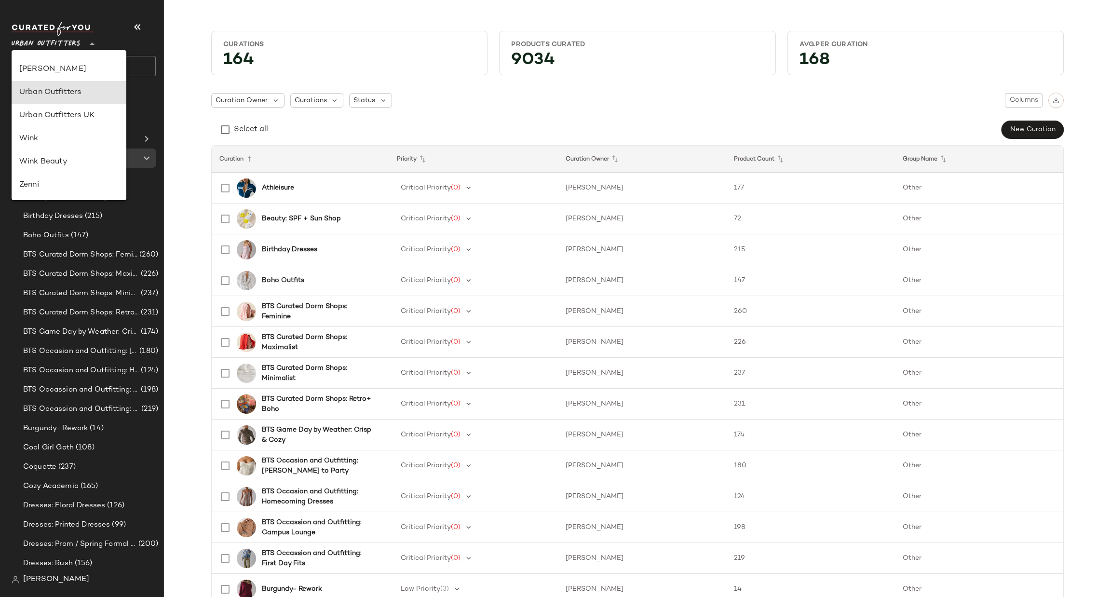
type input "**"
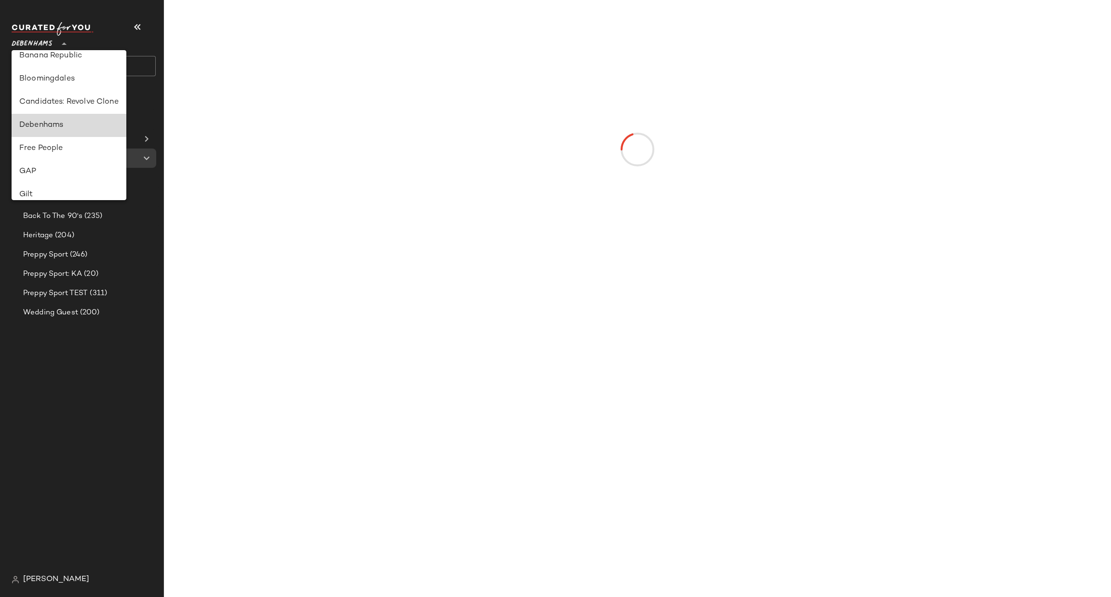
click at [100, 131] on div "Debenhams" at bounding box center [68, 126] width 99 height 12
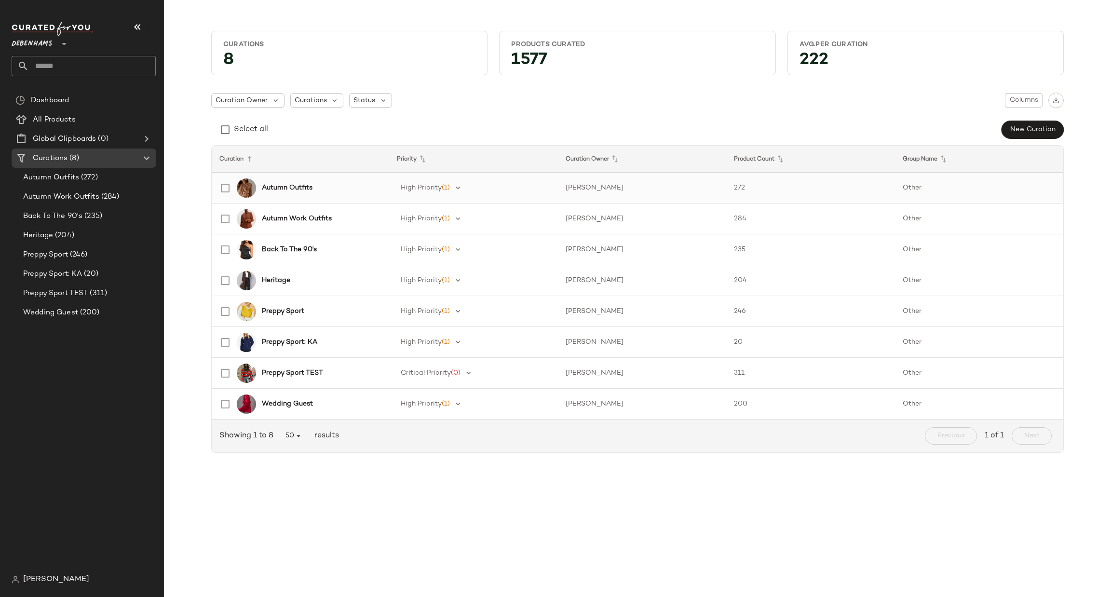
click at [296, 183] on b "Autumn Outfits" at bounding box center [287, 188] width 51 height 10
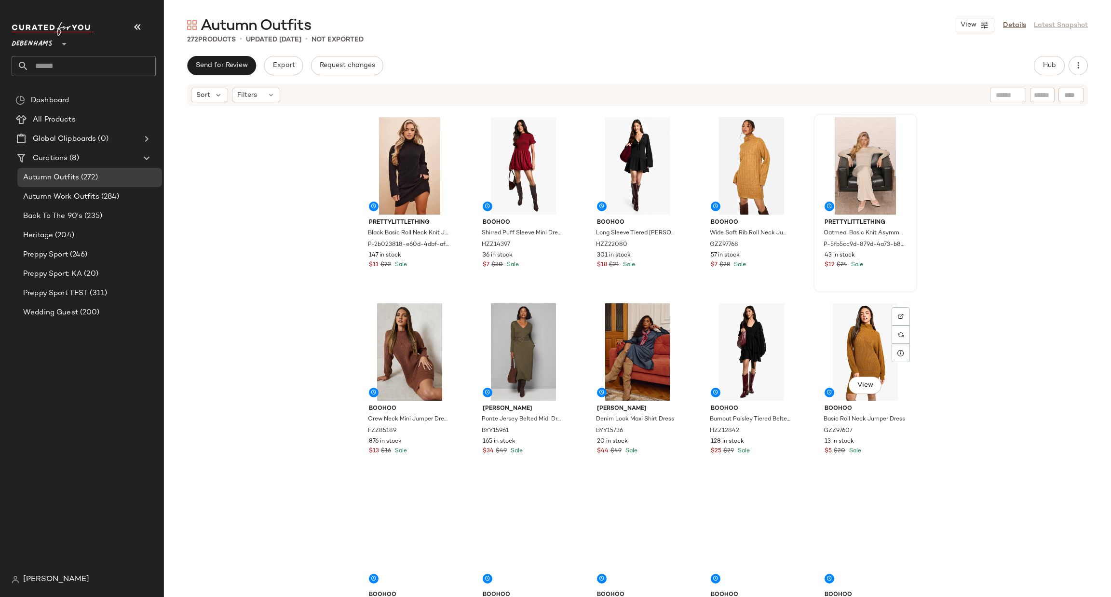
scroll to position [2610, 0]
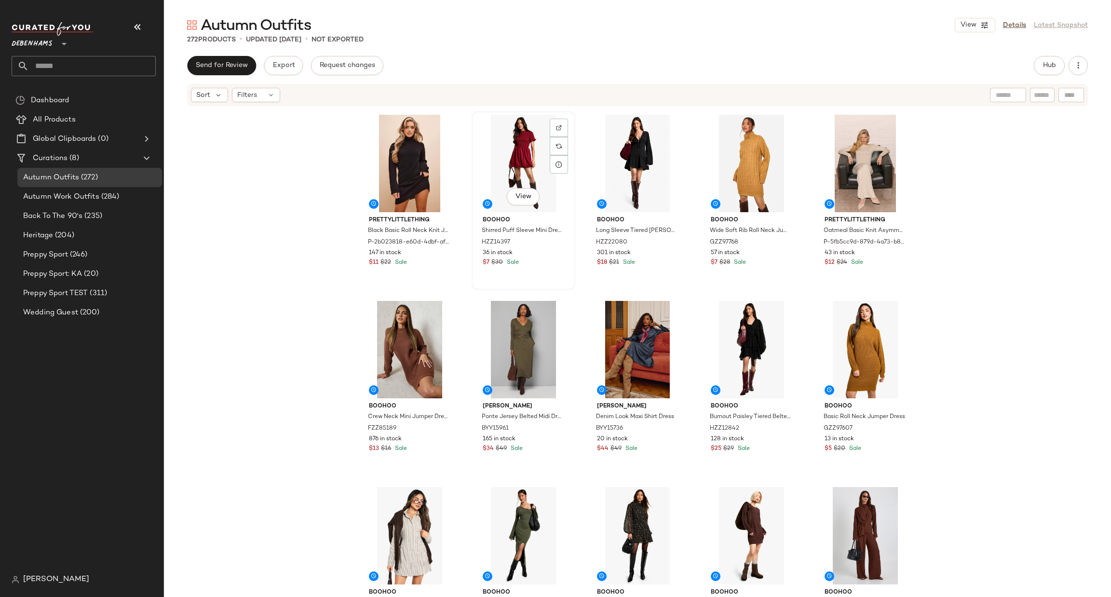
click at [528, 150] on div "View" at bounding box center [523, 163] width 97 height 97
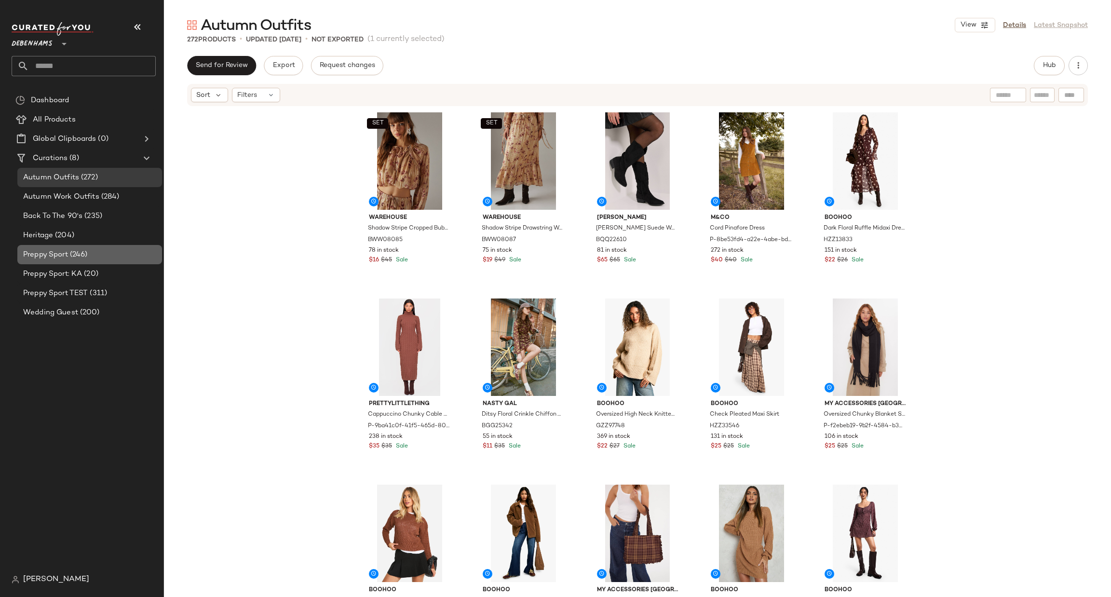
click at [91, 255] on div "Preppy Sport (246)" at bounding box center [89, 254] width 138 height 11
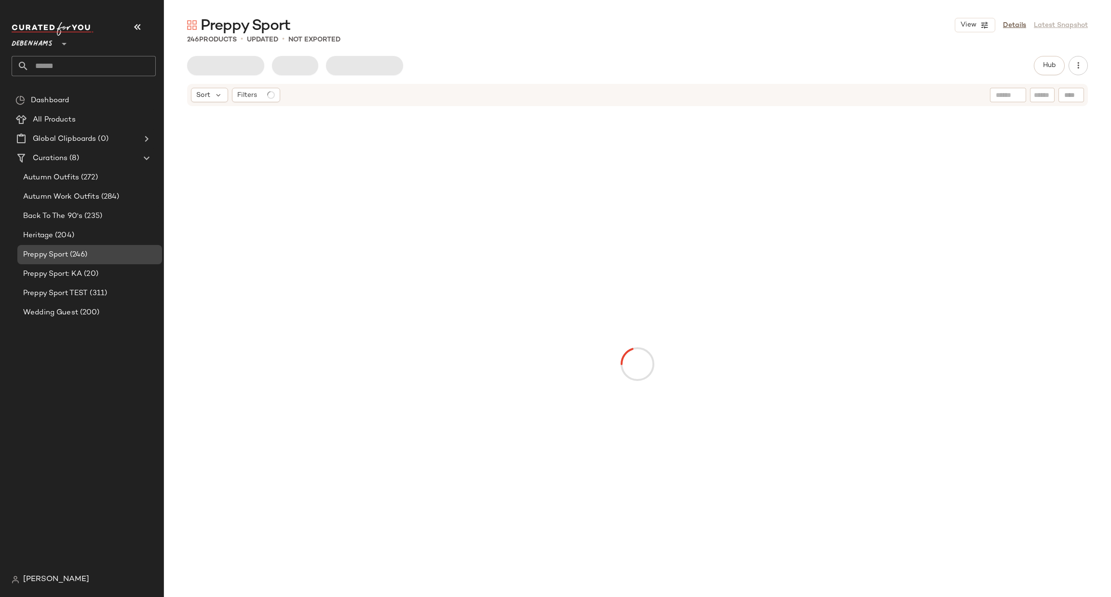
click at [111, 250] on div "Preppy Sport (246)" at bounding box center [89, 254] width 138 height 11
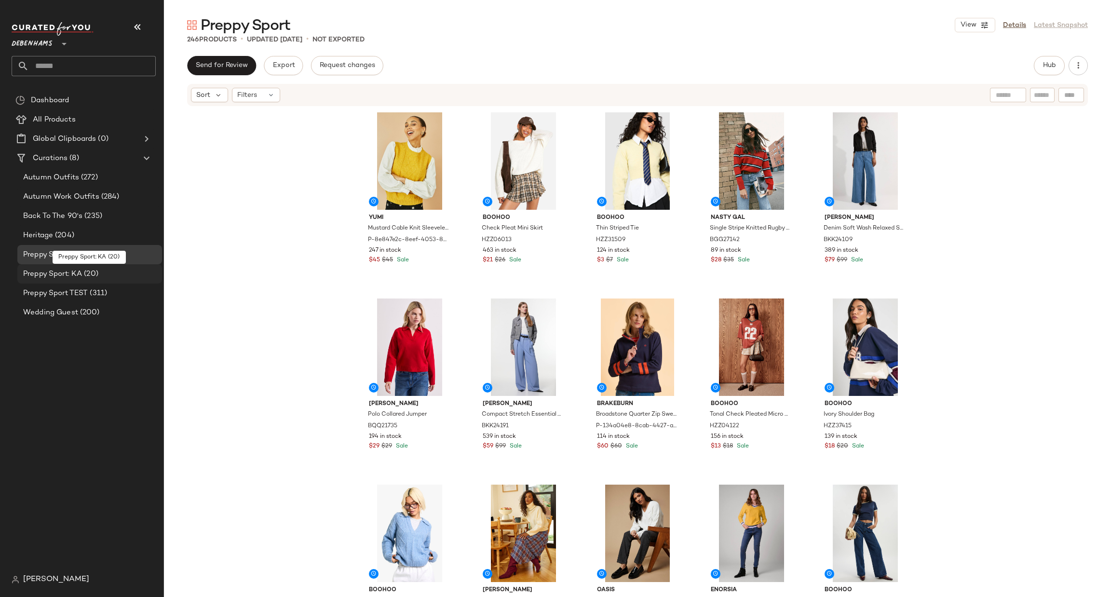
click at [100, 269] on div "Preppy Sport: KA (20)" at bounding box center [89, 274] width 138 height 11
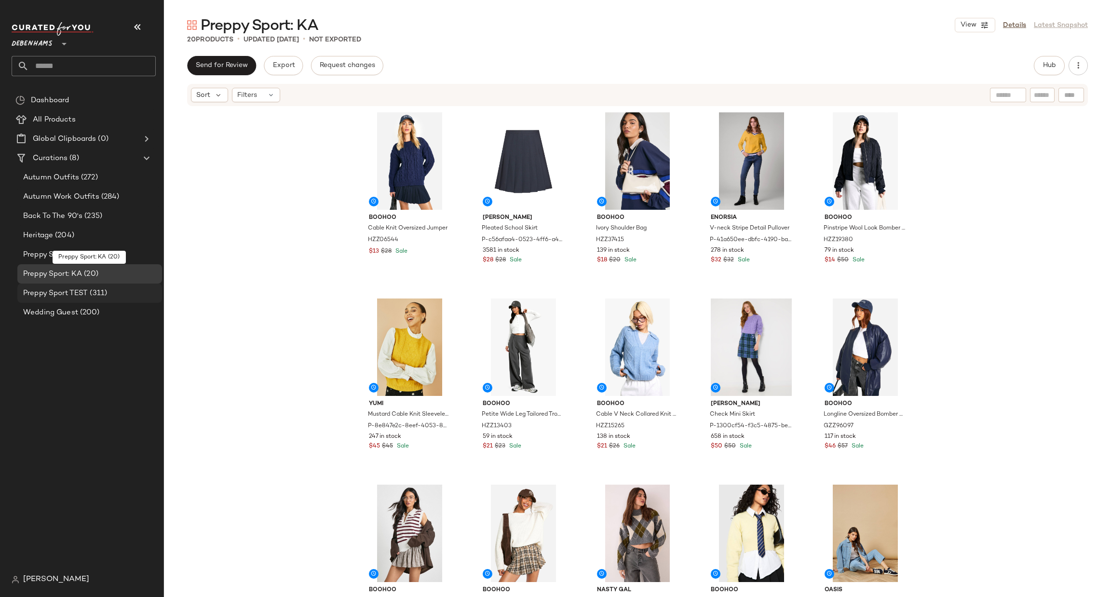
click at [91, 299] on div "Preppy Sport TEST (311)" at bounding box center [89, 292] width 145 height 19
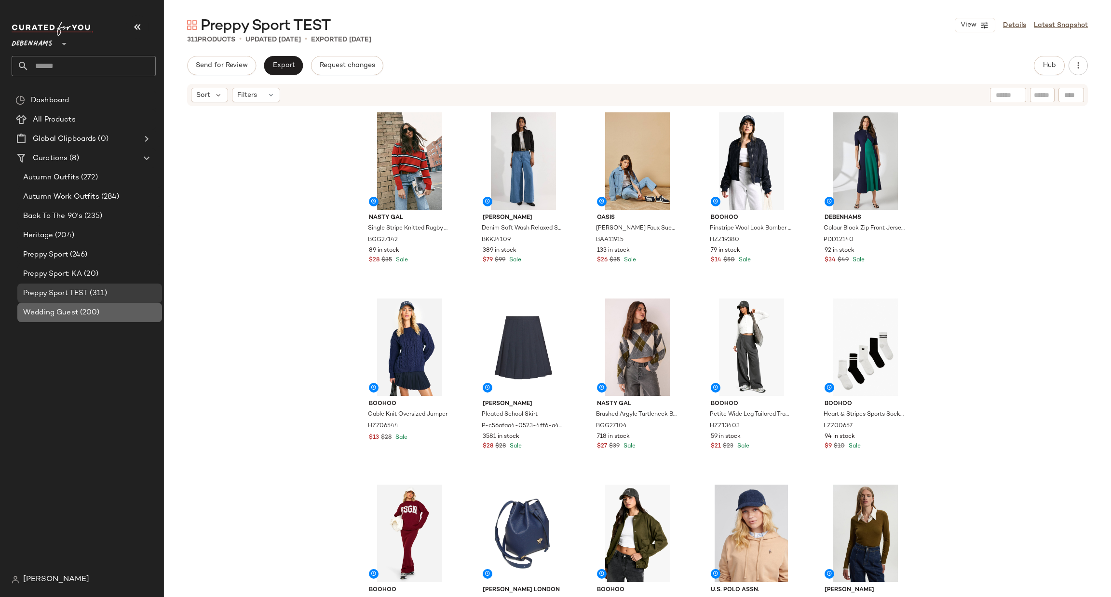
click at [88, 310] on span "(200)" at bounding box center [89, 312] width 22 height 11
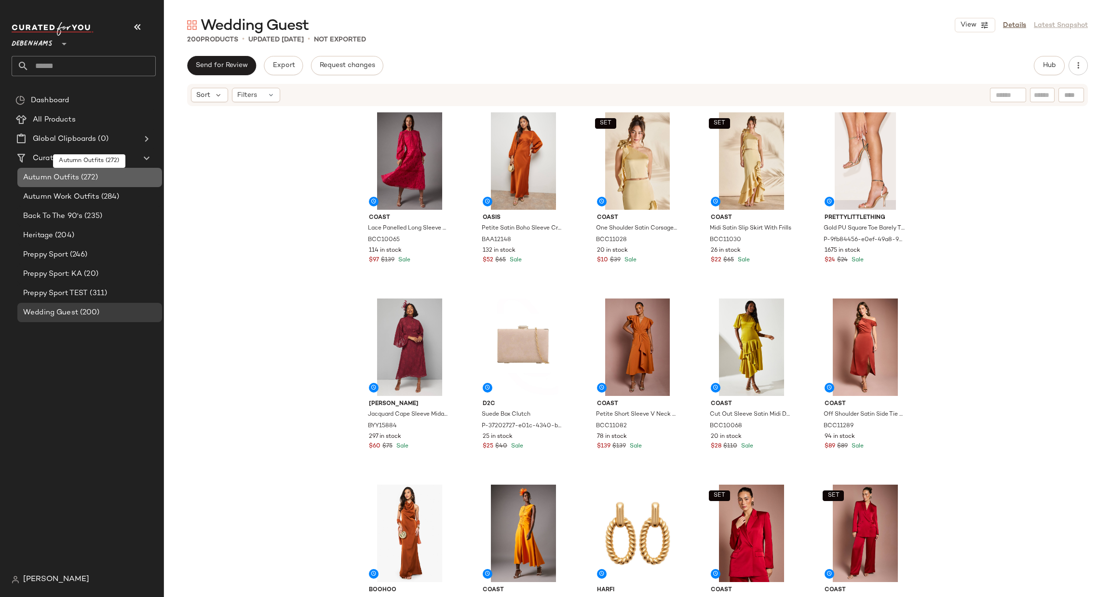
click at [122, 176] on div "Autumn Outfits (272)" at bounding box center [89, 177] width 138 height 11
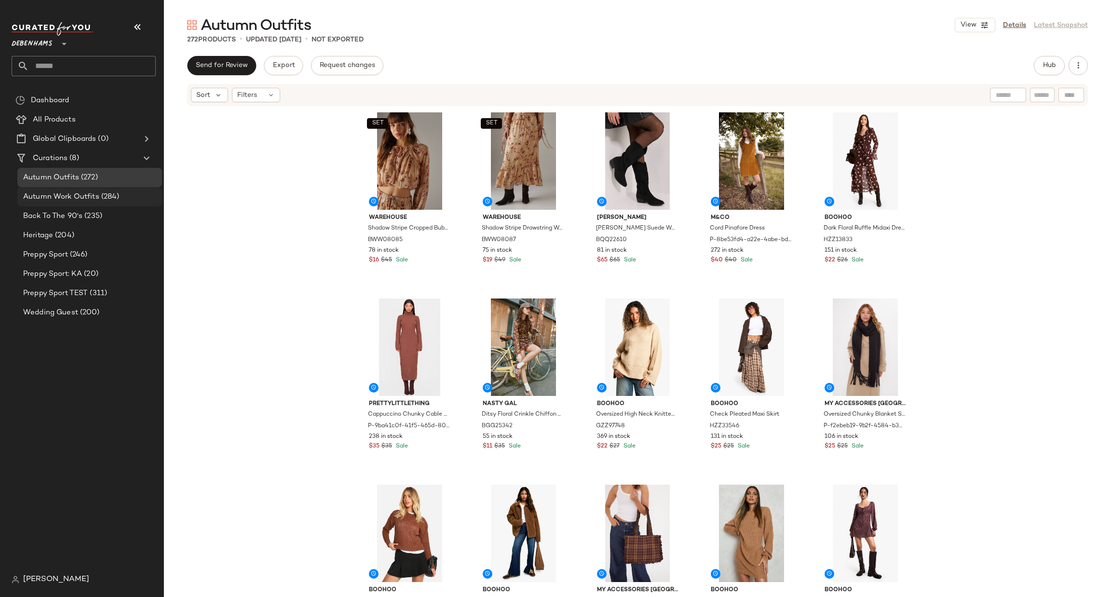
click at [115, 199] on span "(284)" at bounding box center [109, 196] width 20 height 11
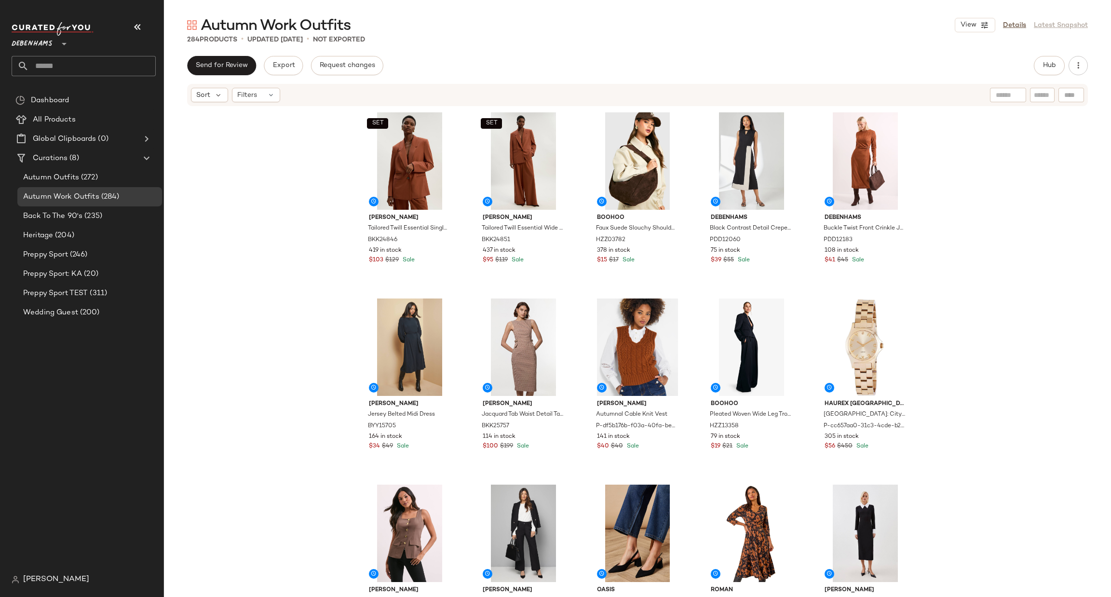
click at [51, 45] on span "Debenhams" at bounding box center [32, 41] width 41 height 17
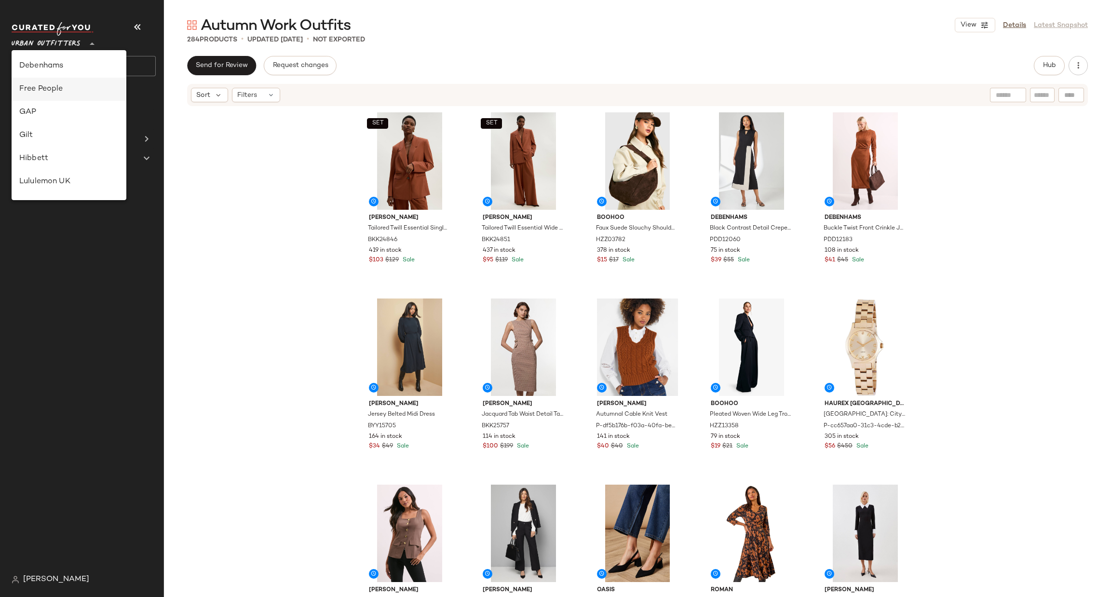
scroll to position [496, 0]
click at [80, 130] on div "Urban Outfitters" at bounding box center [68, 126] width 99 height 12
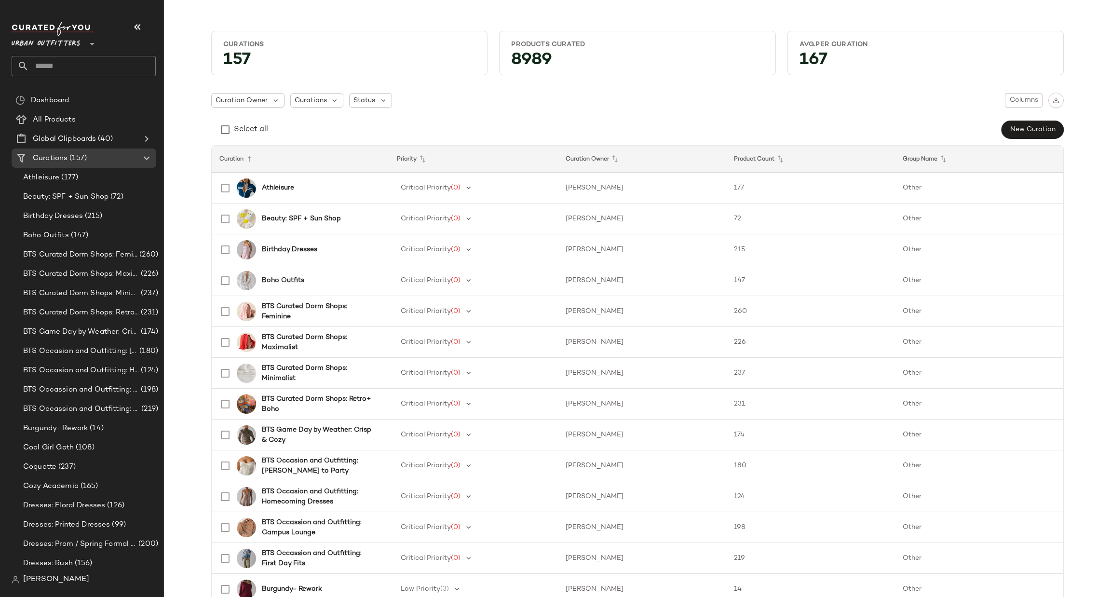
click at [129, 60] on input "text" at bounding box center [92, 66] width 127 height 20
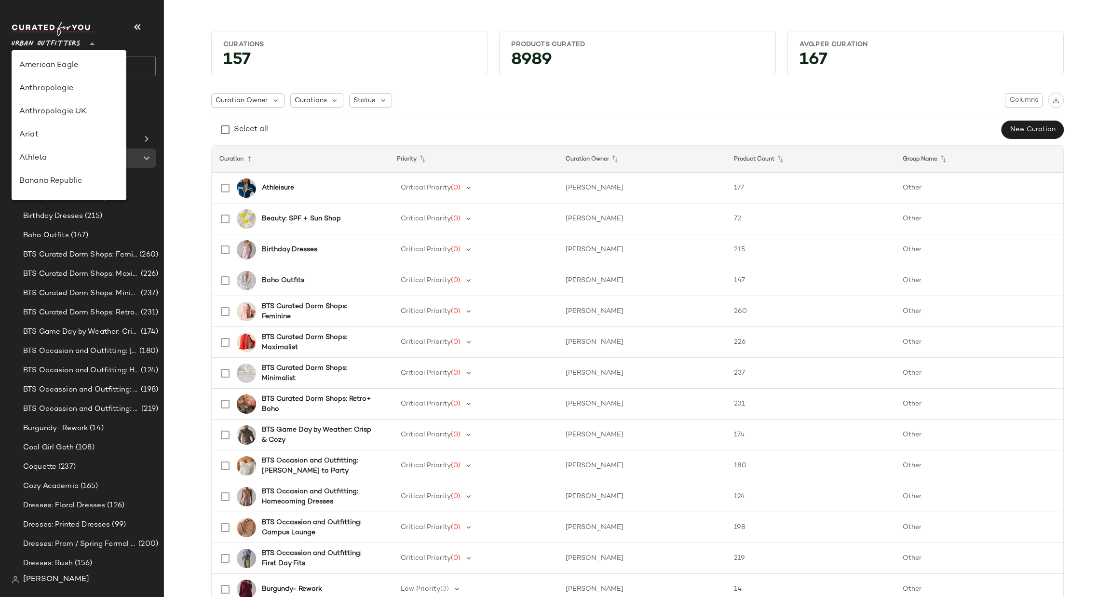
click at [85, 37] on div at bounding box center [90, 38] width 13 height 24
type input "**"
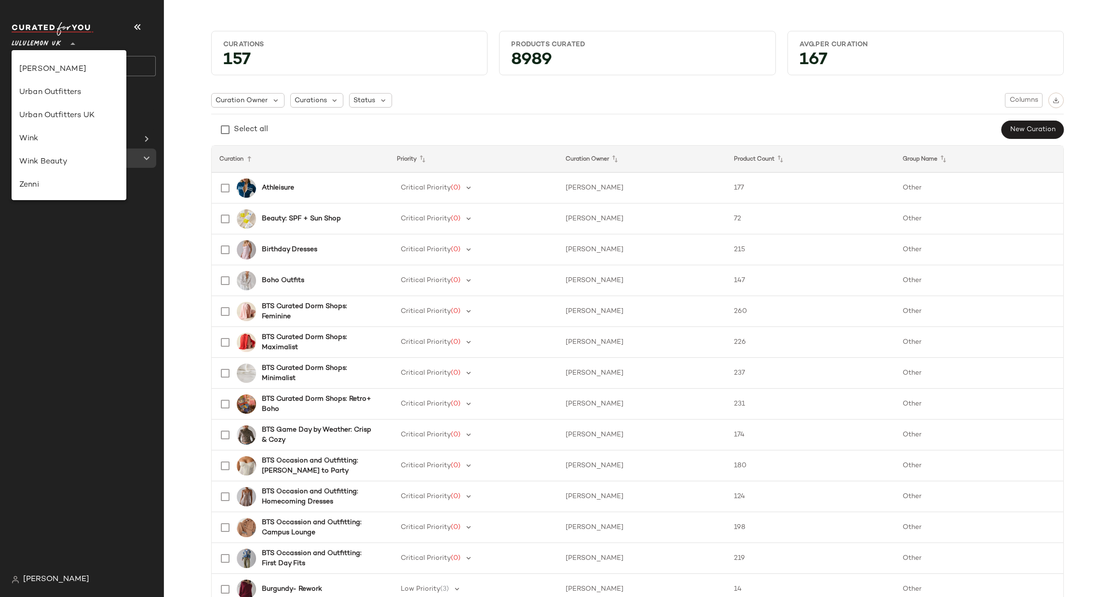
scroll to position [241, 0]
